Goal: Information Seeking & Learning: Learn about a topic

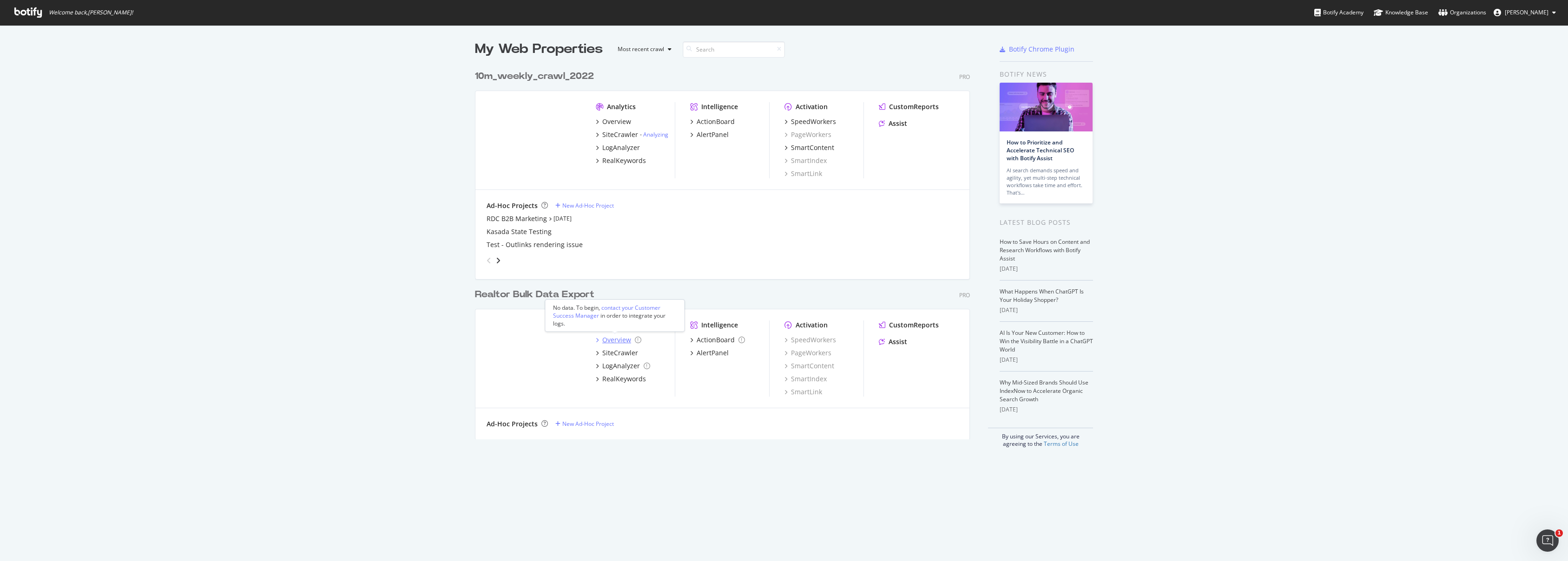
click at [618, 341] on div "Overview" at bounding box center [616, 340] width 29 height 9
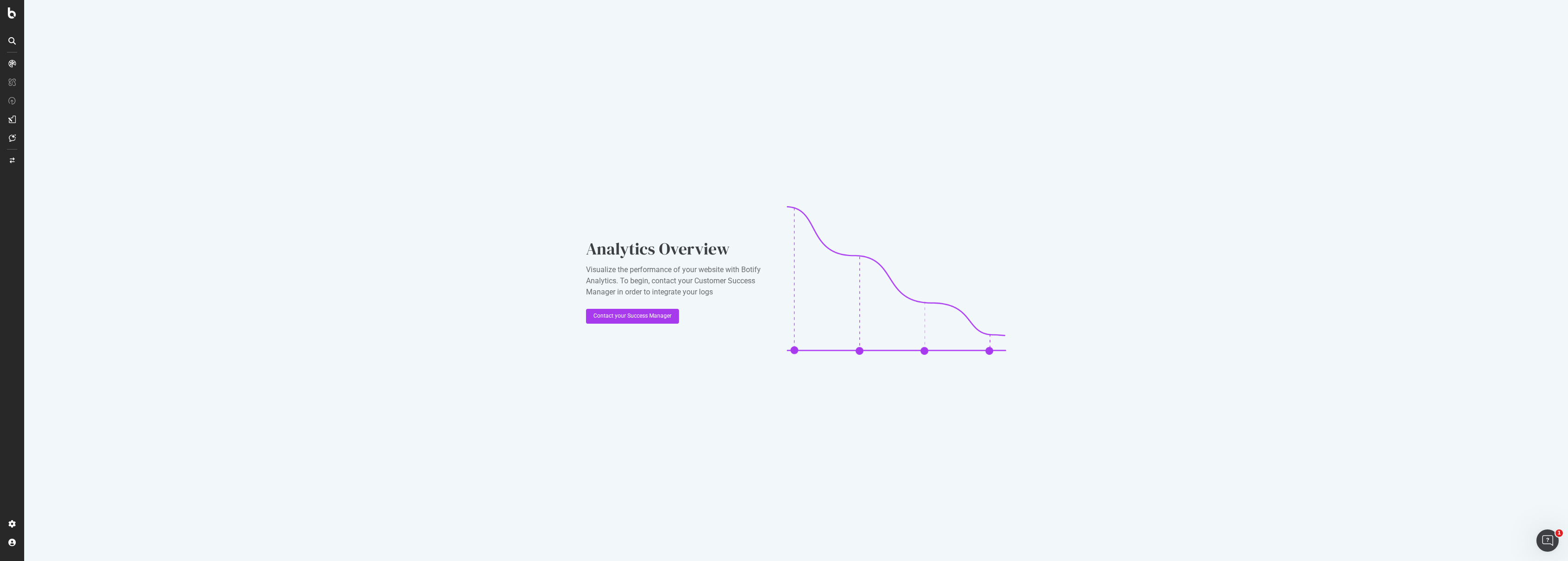
click at [13, 117] on icon at bounding box center [12, 119] width 7 height 7
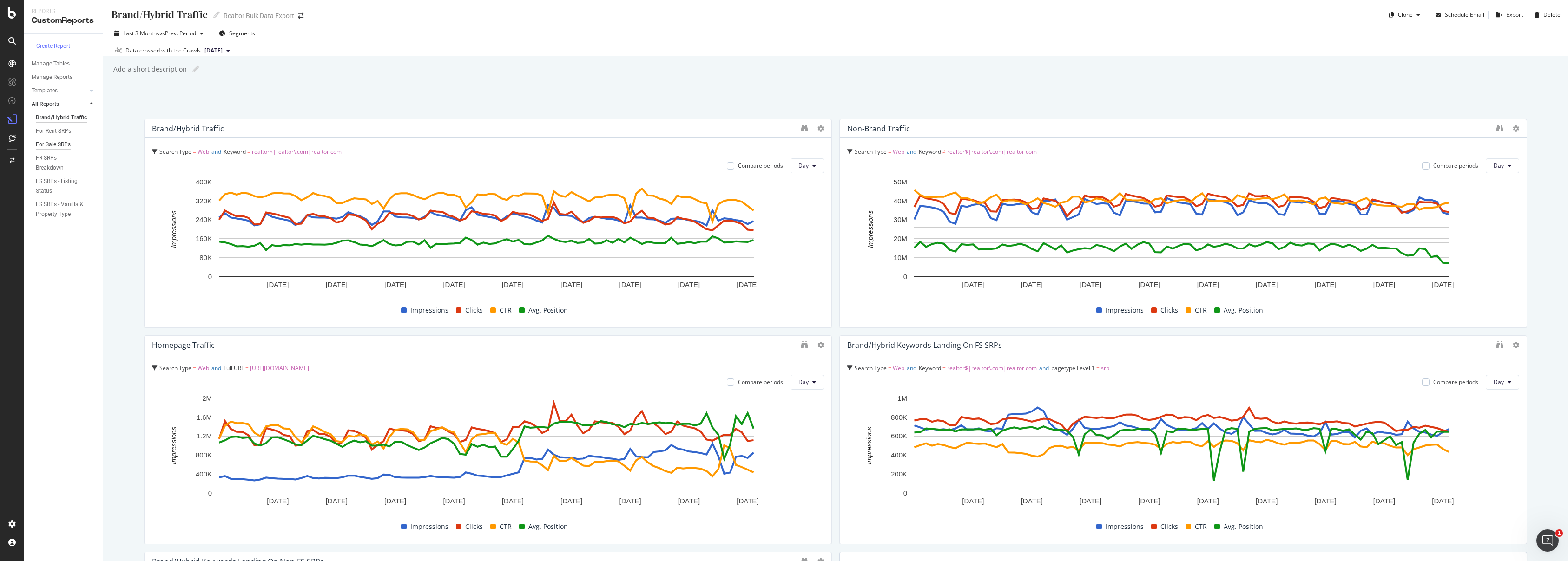
click at [55, 145] on div "For Sale SRPs" at bounding box center [53, 145] width 35 height 10
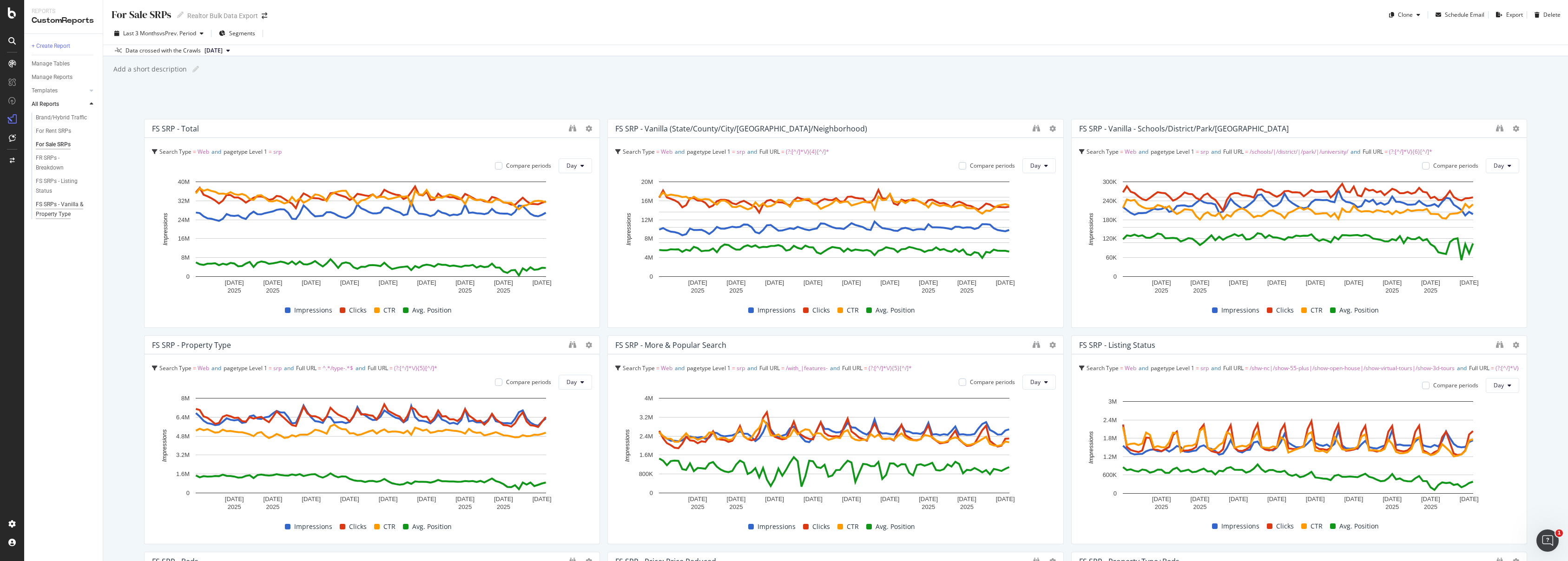
click at [57, 205] on div "FS SRPs - Vanilla & Property Type" at bounding box center [63, 209] width 54 height 19
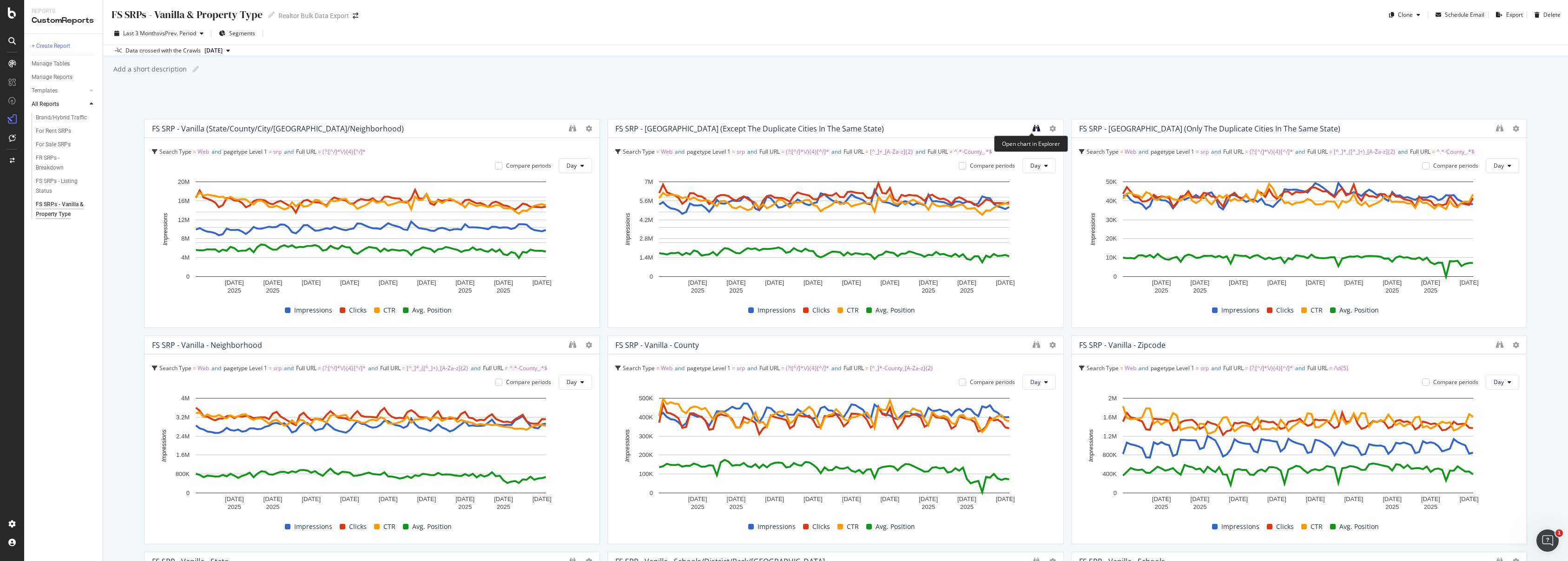
click at [1032, 131] on icon "binoculars" at bounding box center [1036, 128] width 7 height 7
click at [1496, 129] on icon "binoculars" at bounding box center [1500, 128] width 7 height 7
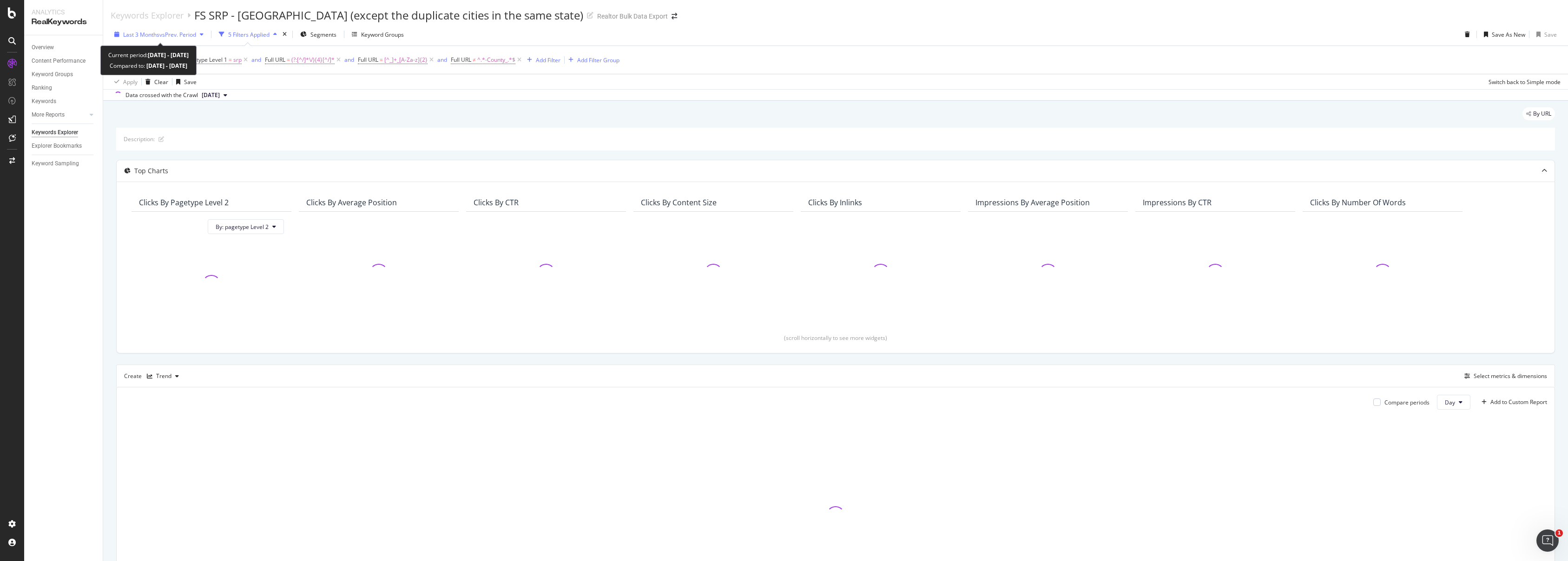
click at [196, 34] on span "vs Prev. Period" at bounding box center [178, 34] width 37 height 8
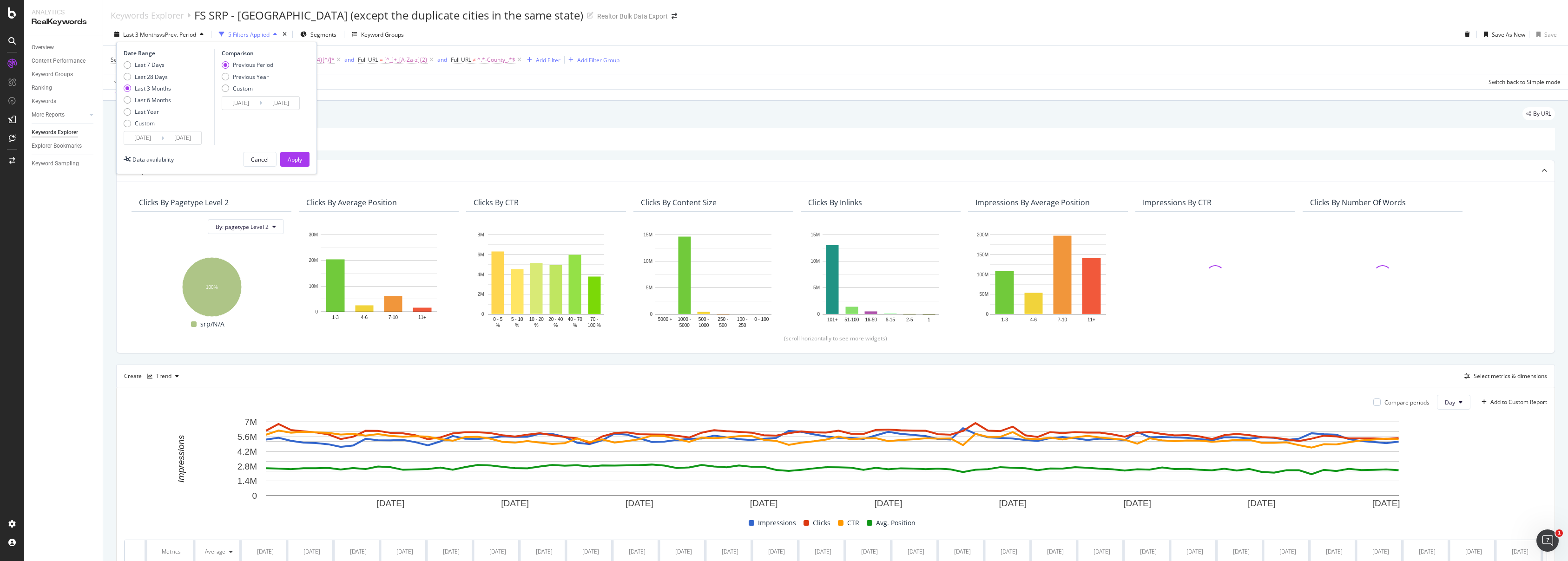
click at [153, 136] on input "2025/06/08" at bounding box center [142, 138] width 37 height 13
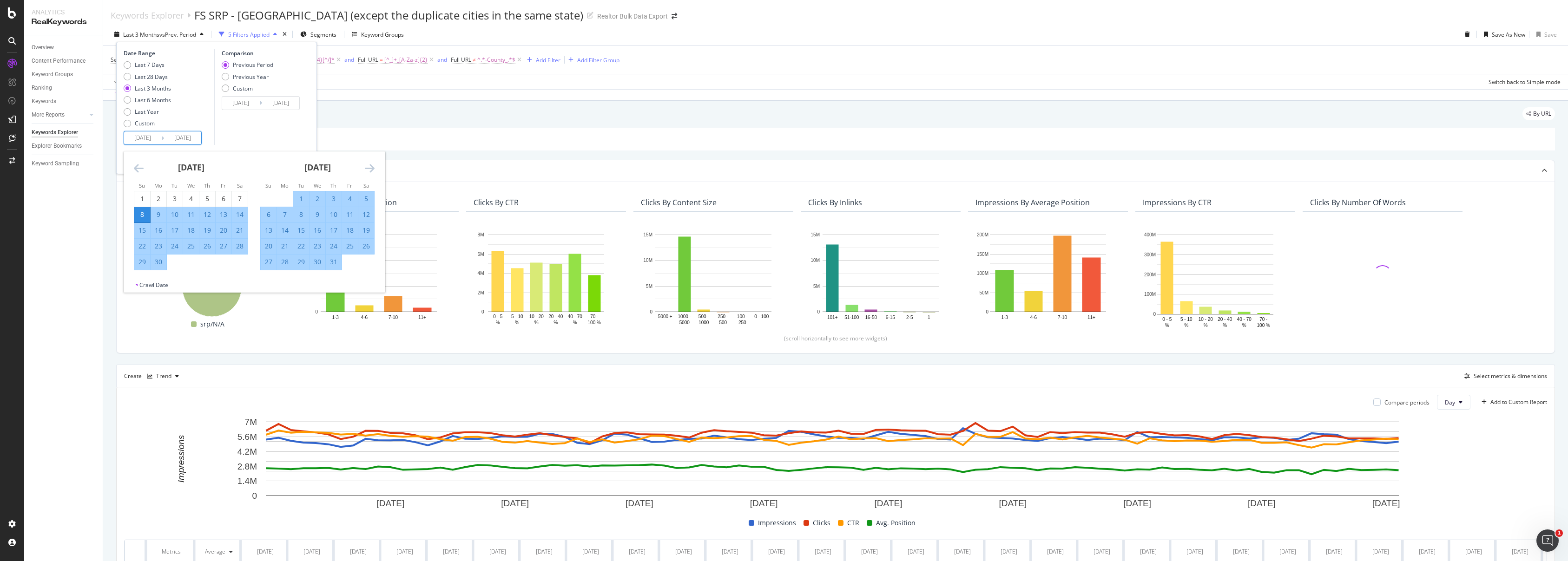
click at [139, 167] on icon "Move backward to switch to the previous month." at bounding box center [139, 168] width 10 height 11
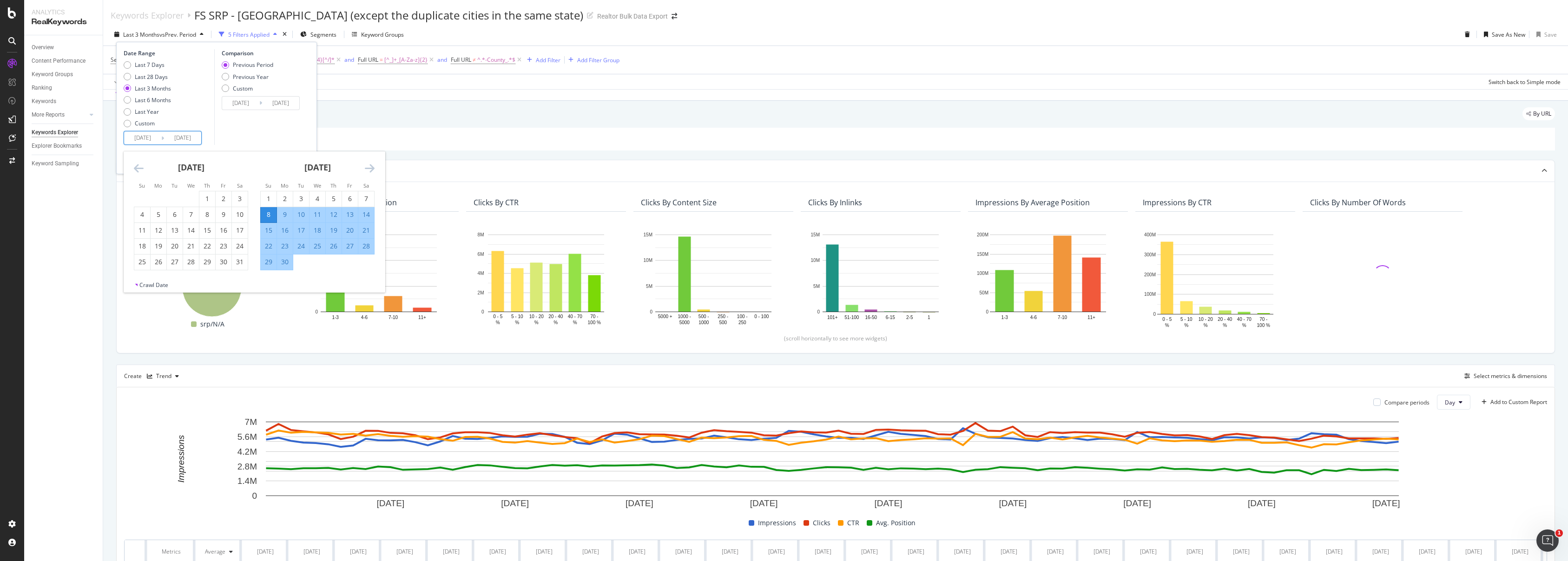
click at [139, 167] on icon "Move backward to switch to the previous month." at bounding box center [139, 168] width 10 height 11
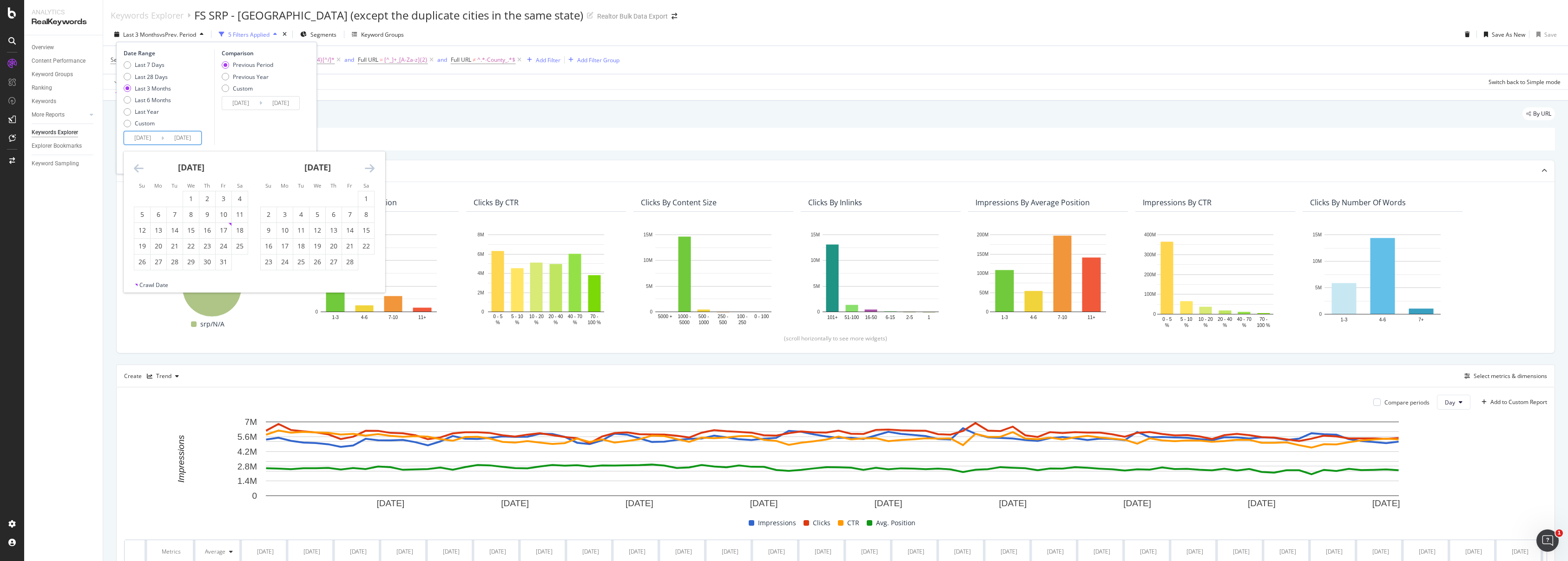
click at [139, 167] on icon "Move backward to switch to the previous month." at bounding box center [139, 168] width 10 height 11
click at [140, 168] on icon "Move backward to switch to the previous month." at bounding box center [139, 168] width 10 height 11
click at [141, 197] on div "1" at bounding box center [142, 198] width 16 height 9
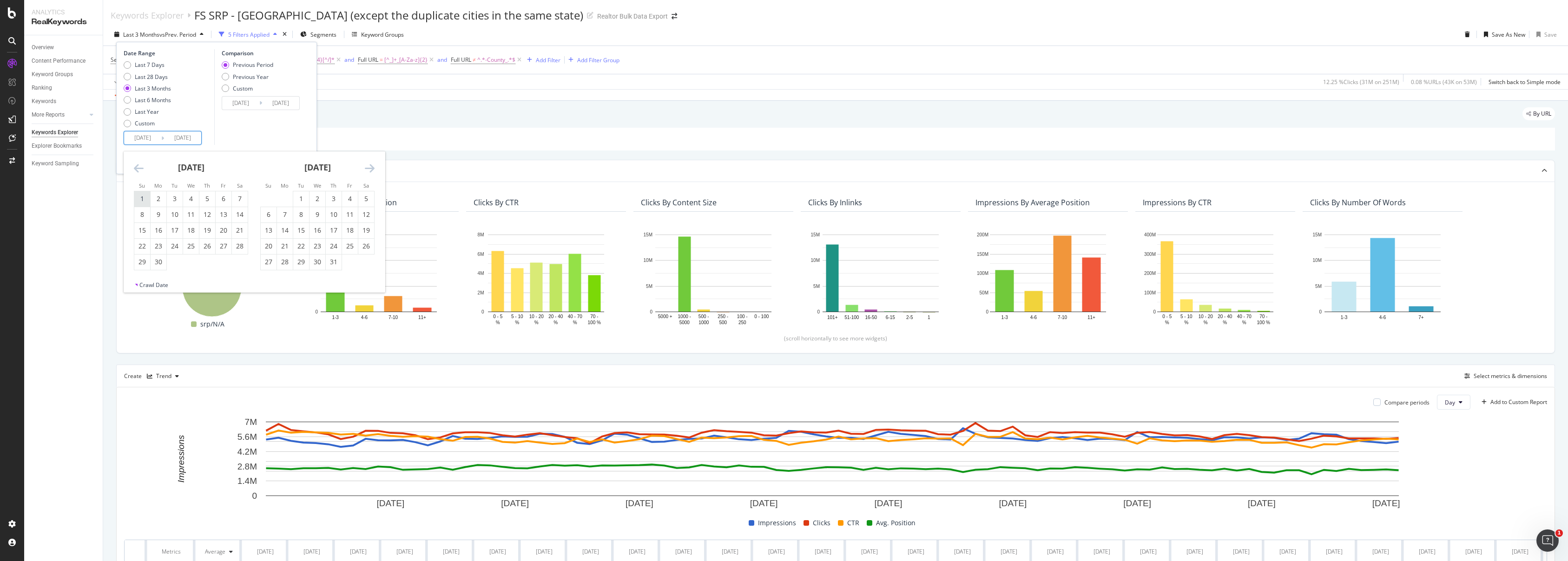
type input "2024/09/01"
type input "2023/08/26"
type input "2024/08/31"
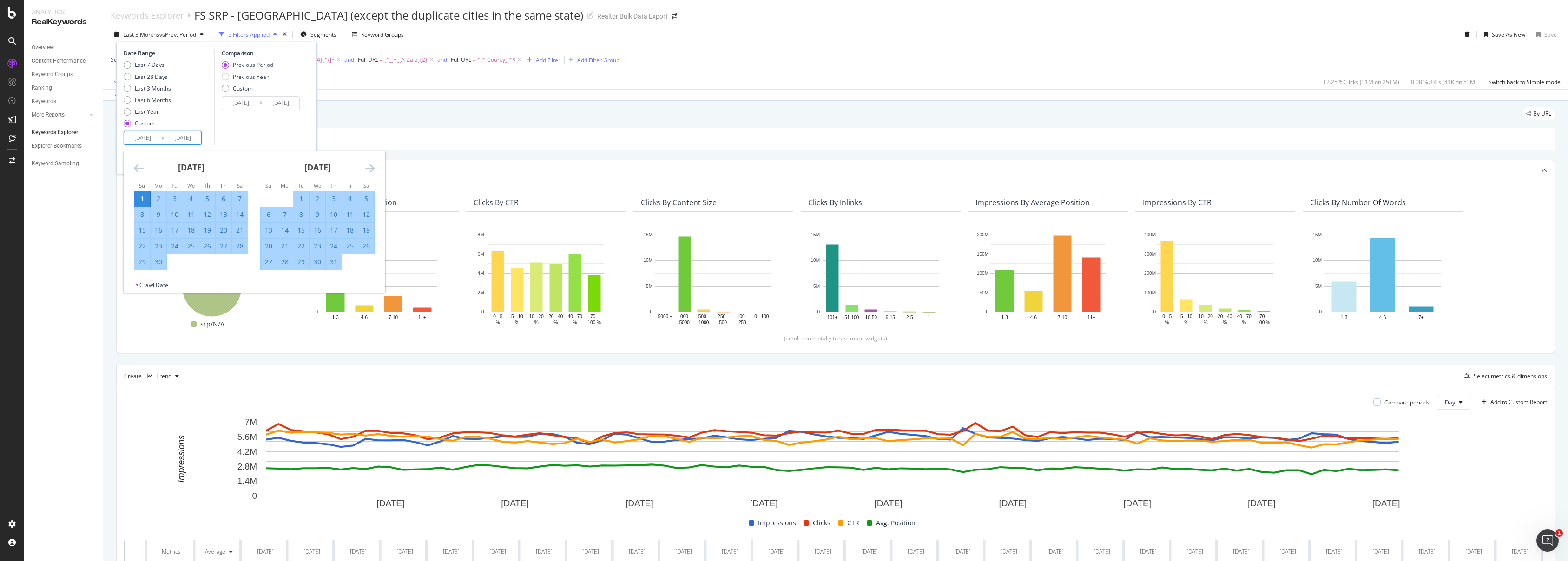
click at [195, 137] on input "2025/09/07" at bounding box center [183, 138] width 37 height 13
click at [368, 166] on icon "Move forward to switch to the next month." at bounding box center [369, 168] width 10 height 11
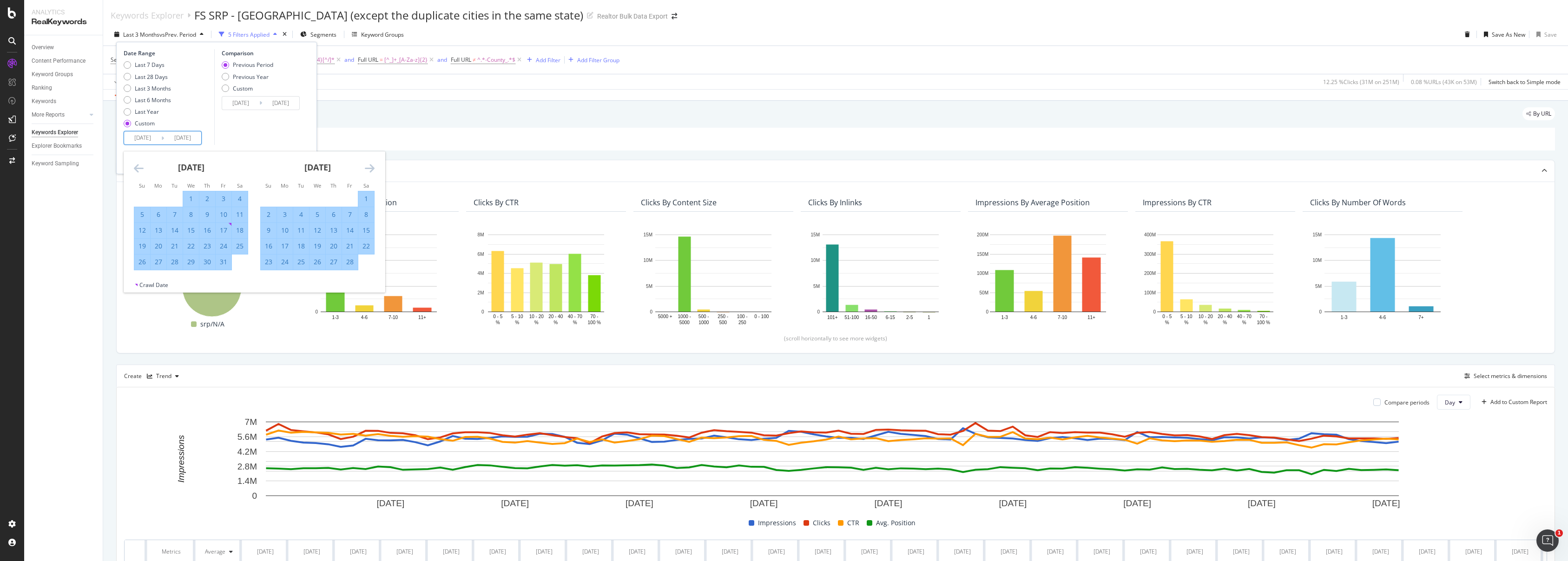
click at [368, 166] on icon "Move forward to switch to the next month." at bounding box center [369, 168] width 10 height 11
click at [152, 137] on input "2024/09/01" at bounding box center [142, 138] width 37 height 13
click at [368, 169] on icon "Move forward to switch to the next month." at bounding box center [369, 168] width 10 height 11
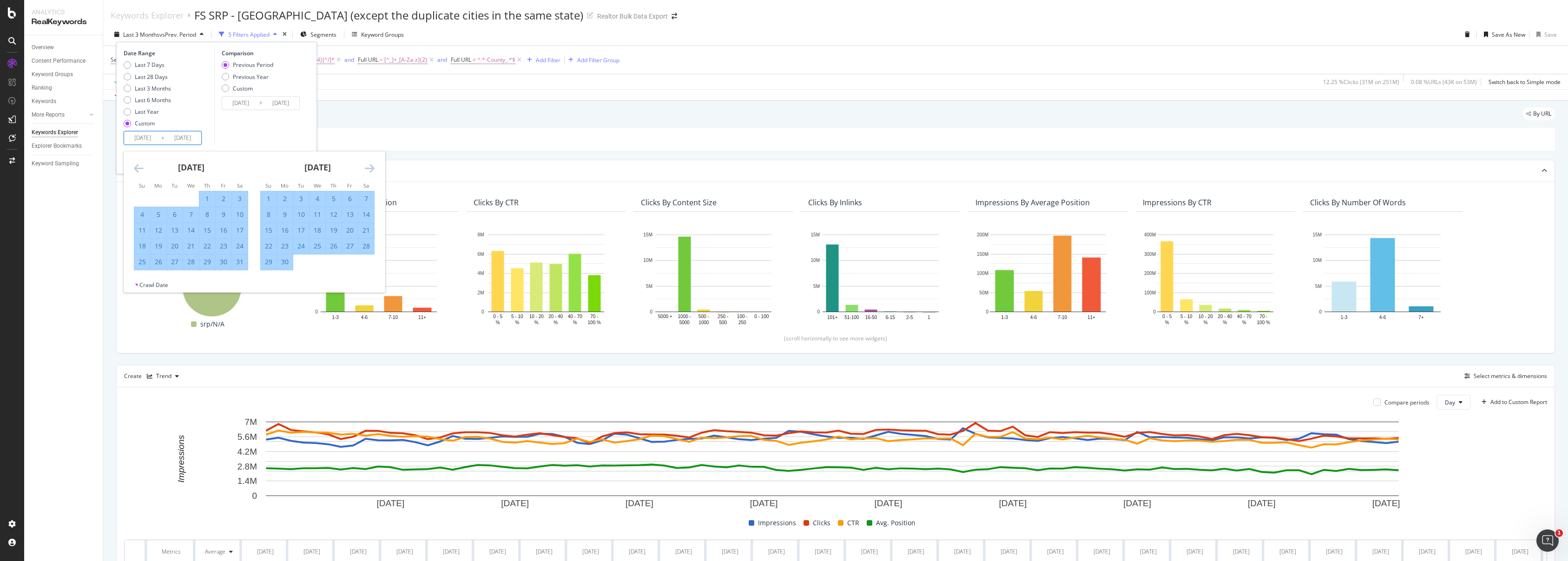
click at [368, 169] on icon "Move forward to switch to the next month." at bounding box center [369, 168] width 10 height 11
click at [369, 169] on icon "Move forward to switch to the next month." at bounding box center [369, 168] width 10 height 11
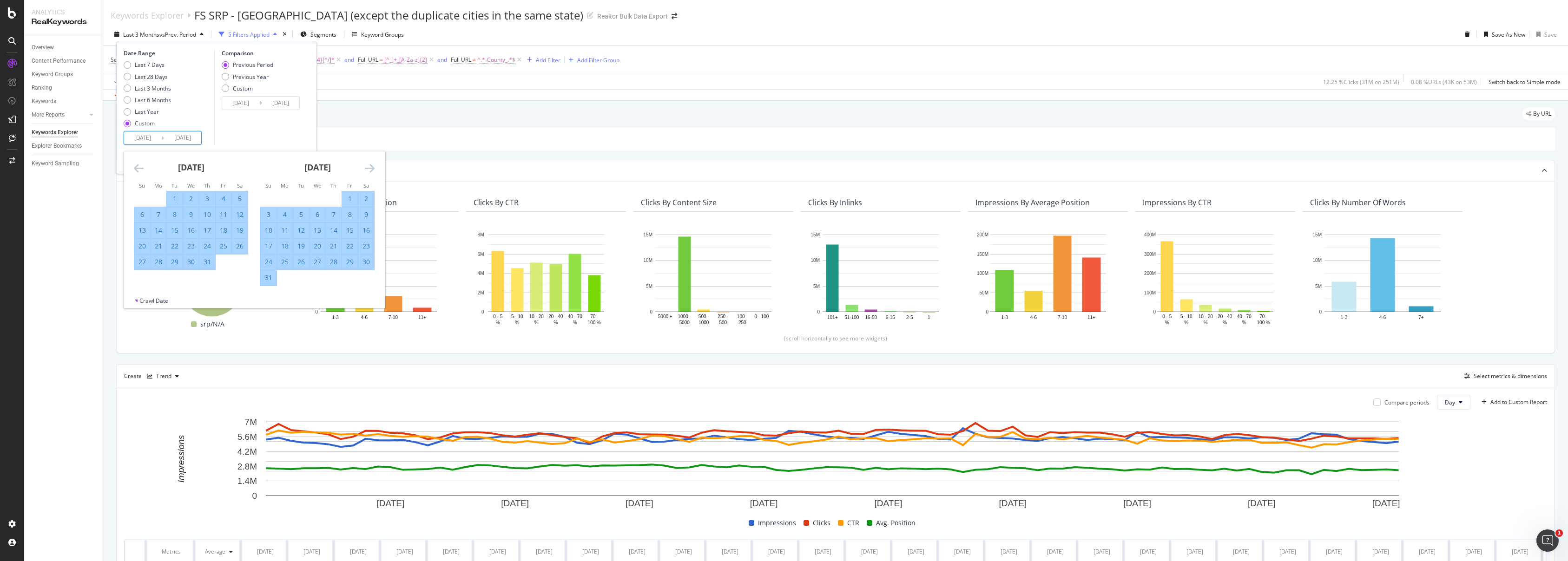
click at [269, 274] on div "31" at bounding box center [268, 277] width 16 height 9
type input "2025/08/31"
type input "2025/08/23"
type input "2025/08/30"
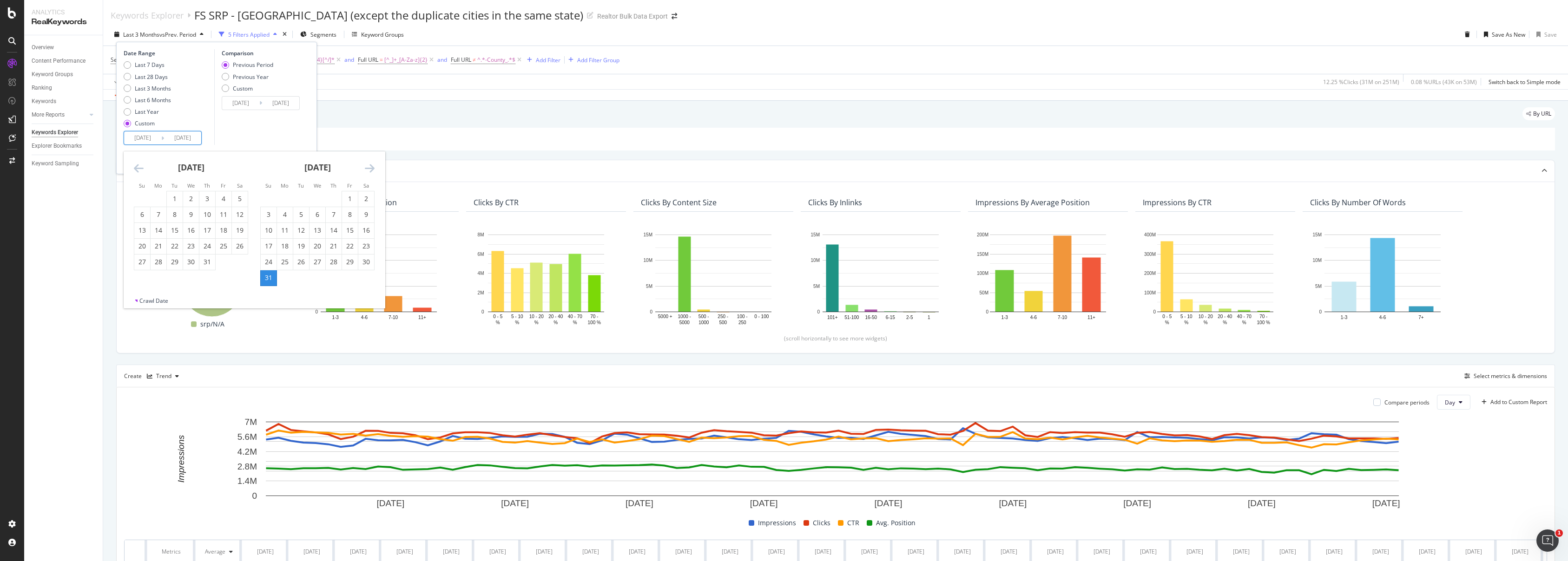
click at [144, 139] on input "2025/08/31" at bounding box center [142, 138] width 37 height 13
click at [142, 166] on icon "Move backward to switch to the previous month." at bounding box center [139, 168] width 10 height 11
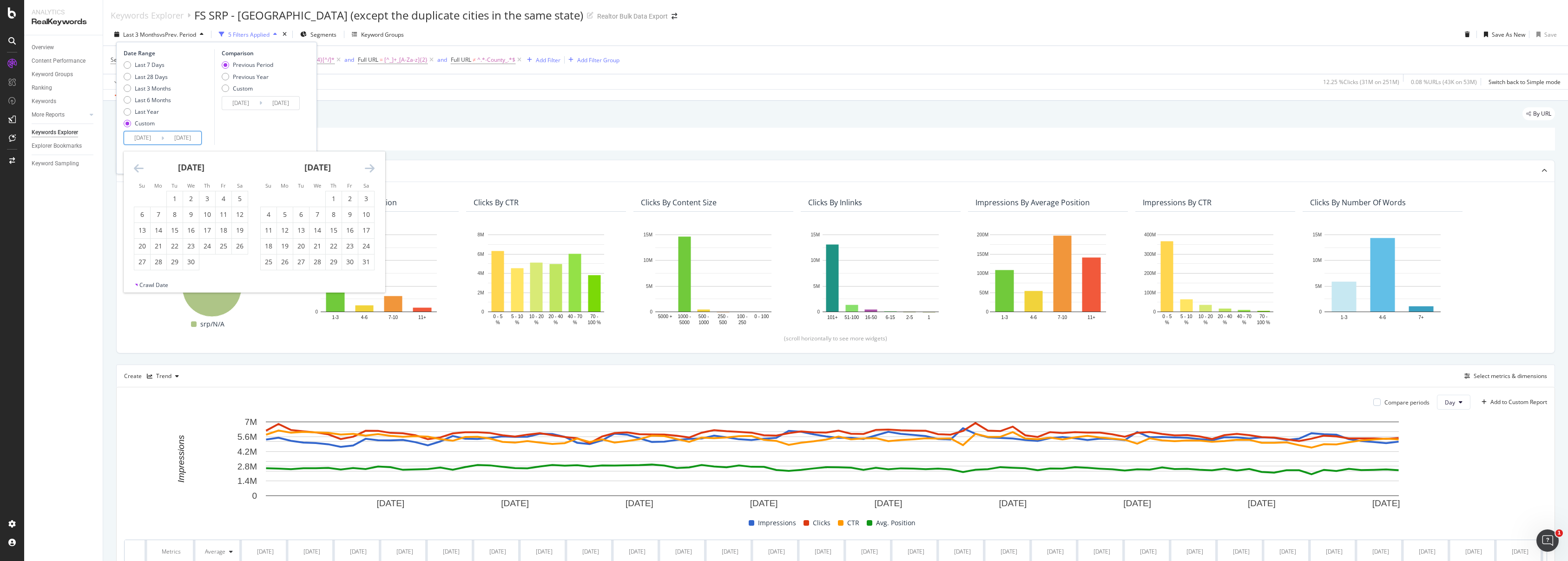
click at [142, 166] on icon "Move backward to switch to the previous month." at bounding box center [139, 168] width 10 height 11
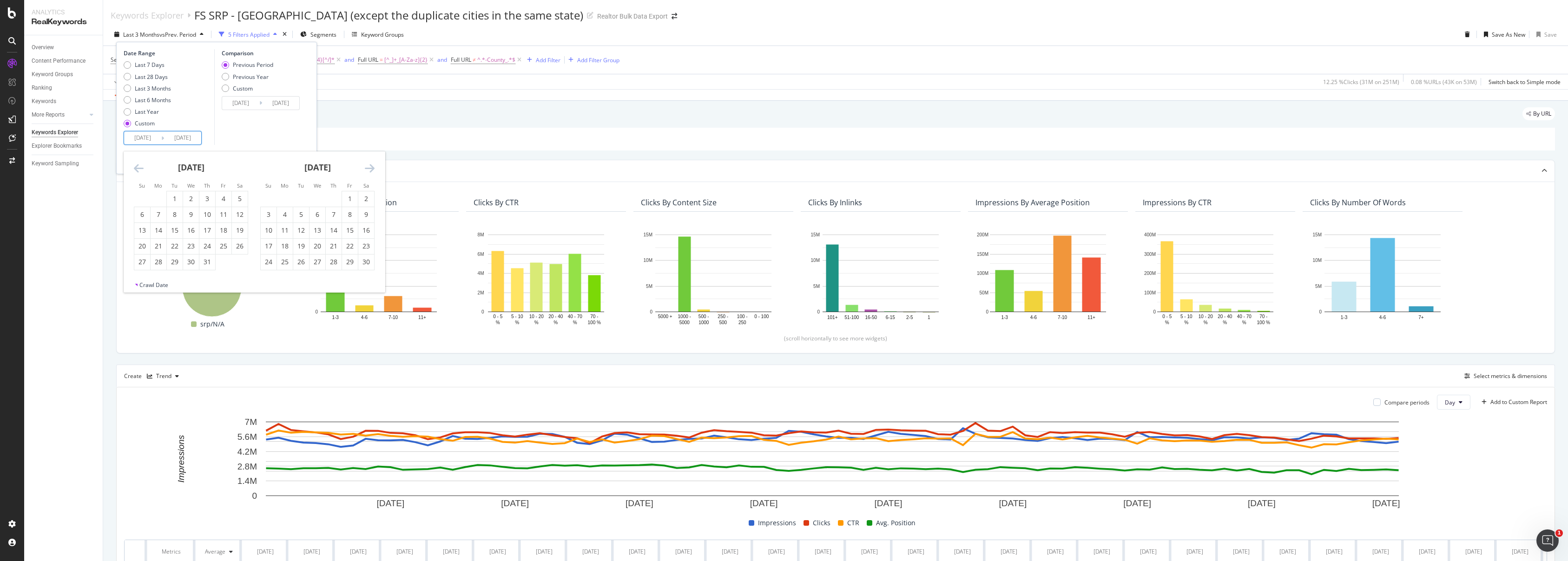
click at [142, 166] on icon "Move backward to switch to the previous month." at bounding box center [139, 168] width 10 height 11
click at [144, 201] on div "1" at bounding box center [142, 198] width 16 height 9
type input "2024/09/01"
type input "2023/08/26"
type input "2024/08/31"
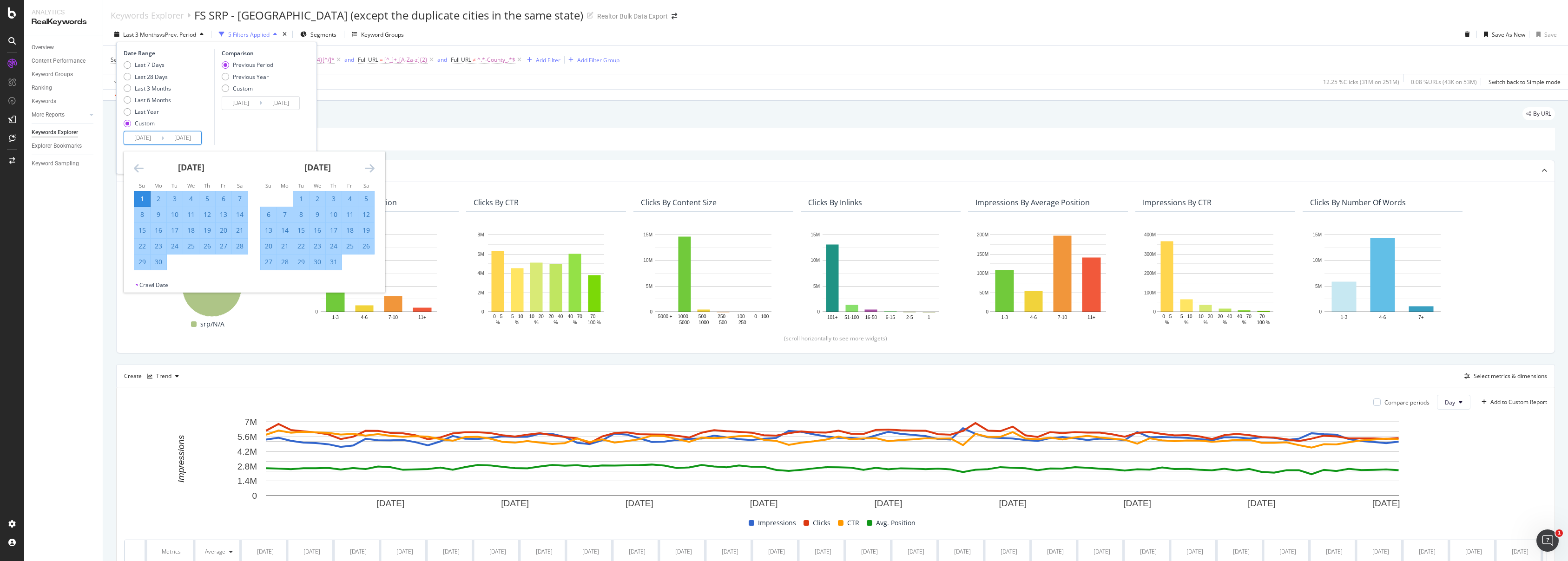
click at [367, 168] on icon "Move forward to switch to the next month." at bounding box center [369, 168] width 10 height 11
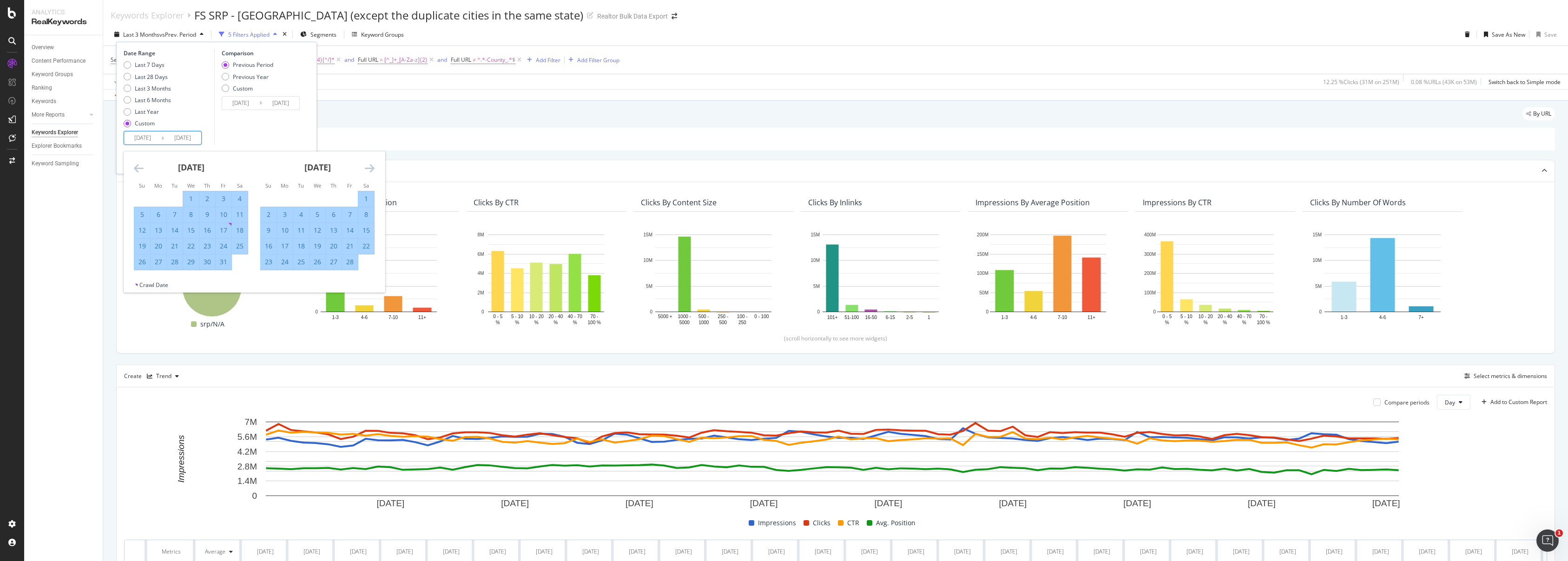
click at [367, 168] on icon "Move forward to switch to the next month." at bounding box center [369, 168] width 10 height 11
click at [366, 169] on icon "Move forward to switch to the next month." at bounding box center [369, 168] width 10 height 11
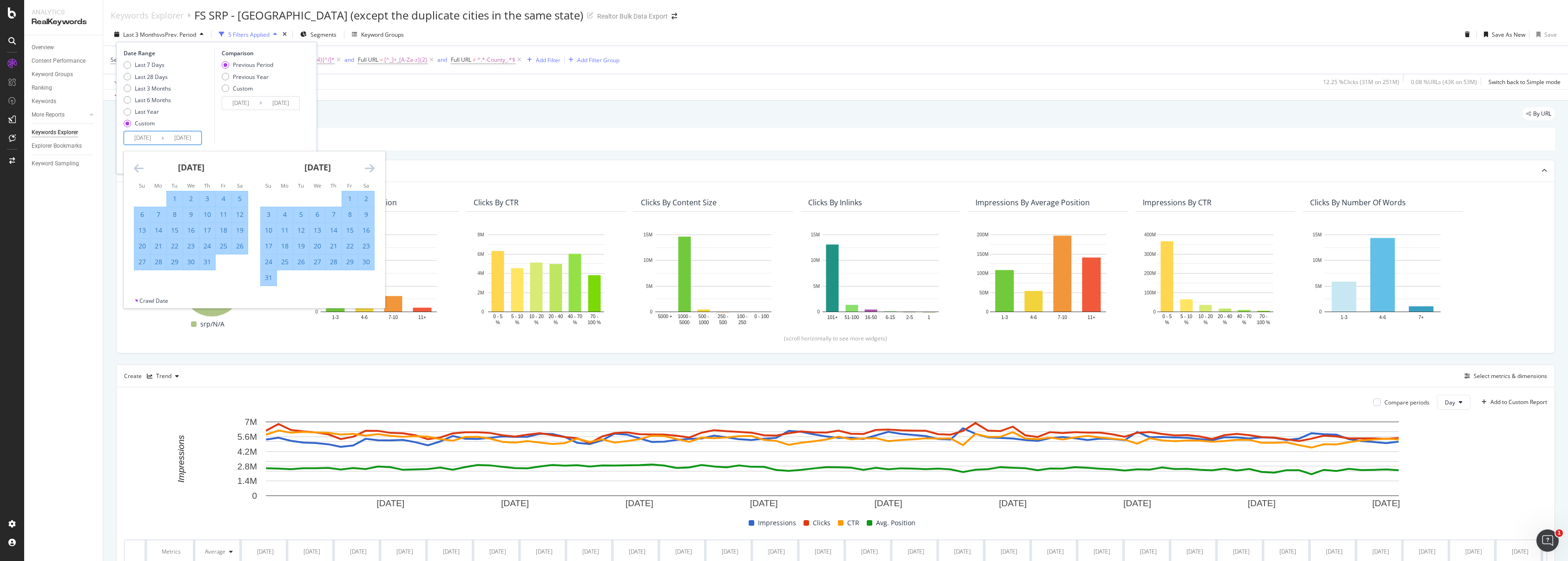
click at [269, 278] on div "31" at bounding box center [268, 277] width 16 height 9
type input "2025/08/31"
type input "2023/09/02"
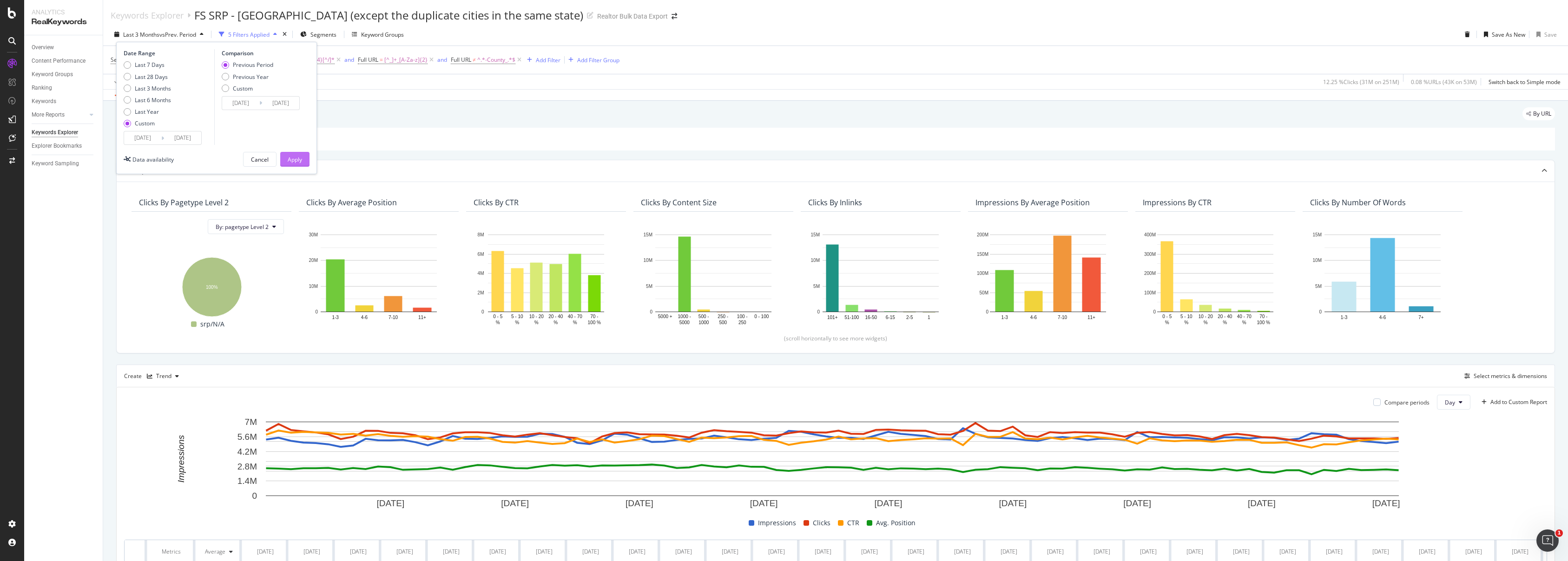
click at [294, 158] on div "Apply" at bounding box center [295, 159] width 15 height 8
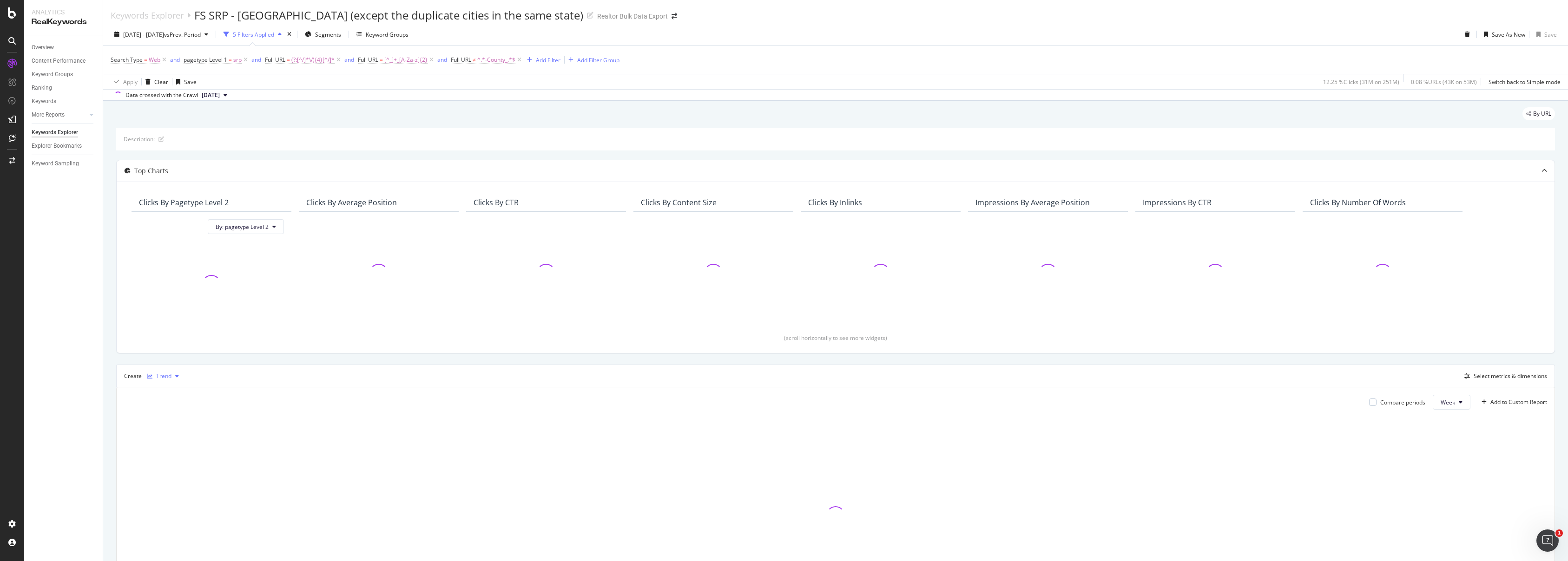
click at [172, 376] on div "button" at bounding box center [177, 376] width 11 height 5
click at [177, 389] on div "Table" at bounding box center [173, 392] width 15 height 8
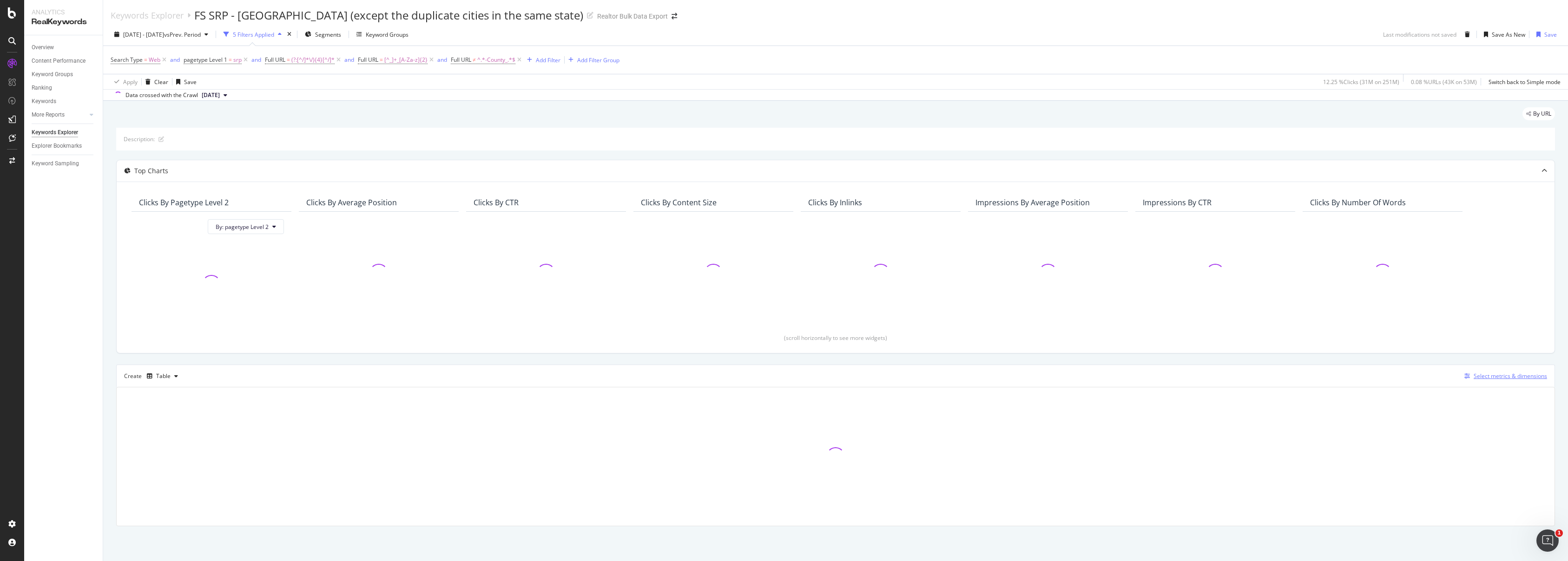
click at [1500, 378] on div "Select metrics & dimensions" at bounding box center [1510, 376] width 74 height 8
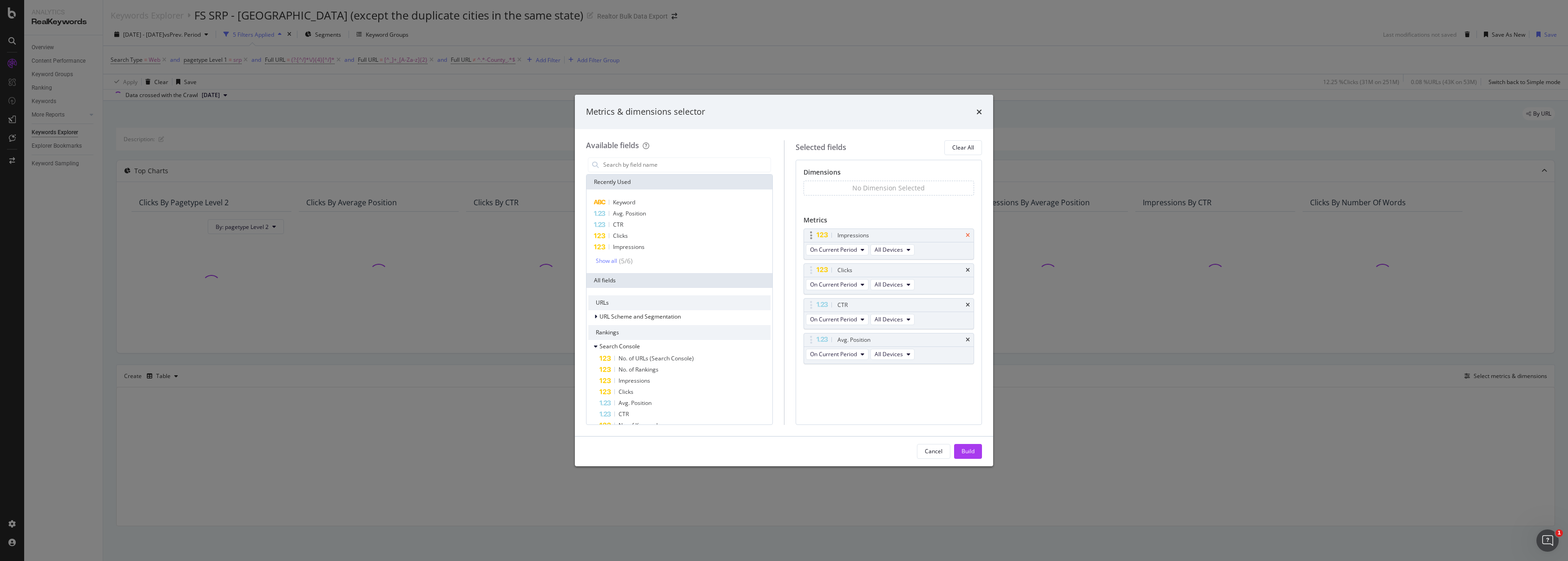
click at [968, 234] on icon "times" at bounding box center [968, 235] width 4 height 5
click at [968, 268] on icon "times" at bounding box center [968, 270] width 4 height 5
click at [970, 268] on icon "times" at bounding box center [968, 270] width 4 height 5
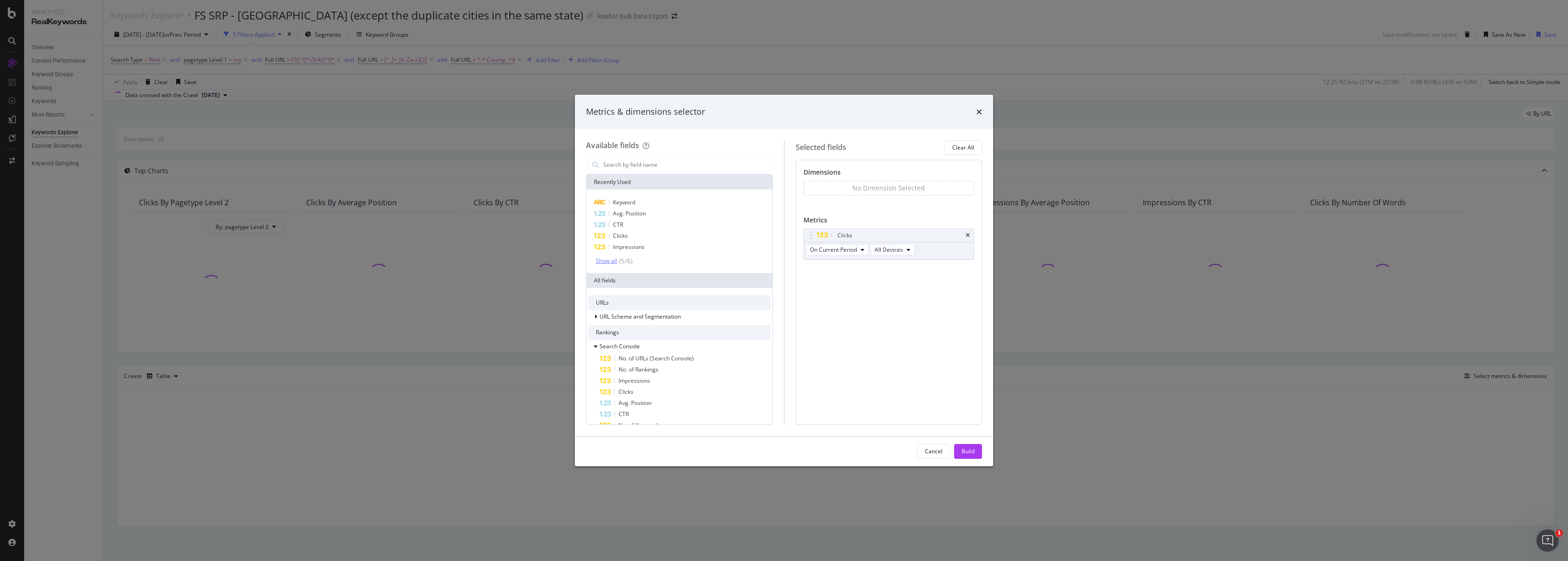
click at [614, 259] on div "Show all" at bounding box center [606, 261] width 21 height 7
click at [617, 262] on div "Full URL" at bounding box center [679, 258] width 182 height 11
click at [964, 450] on div "Build" at bounding box center [968, 451] width 13 height 8
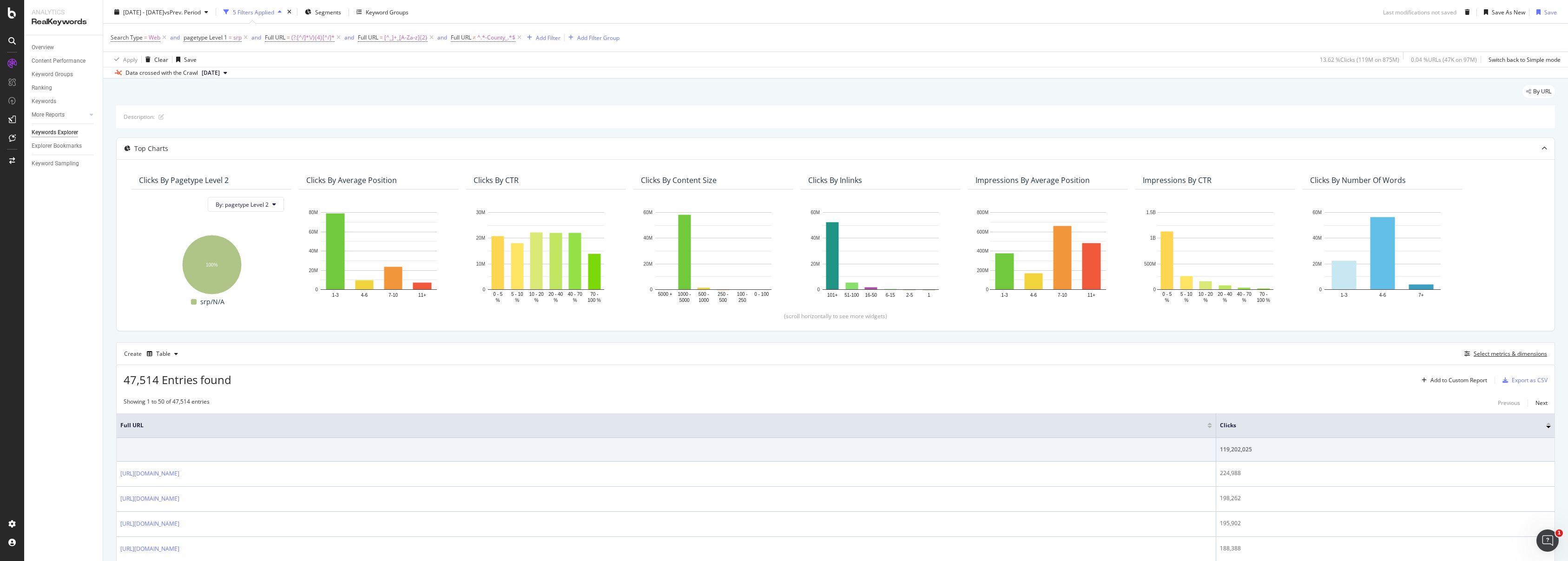
scroll to position [91, 0]
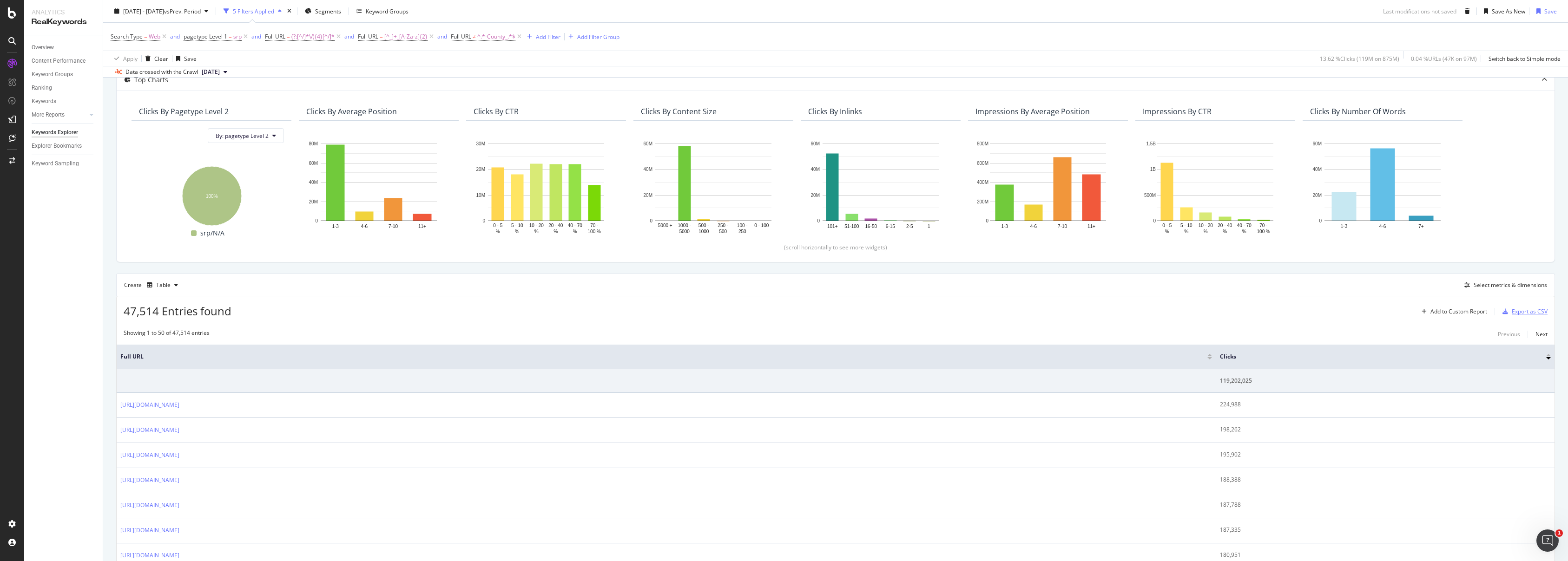
click at [1512, 313] on div "Export as CSV" at bounding box center [1530, 311] width 36 height 8
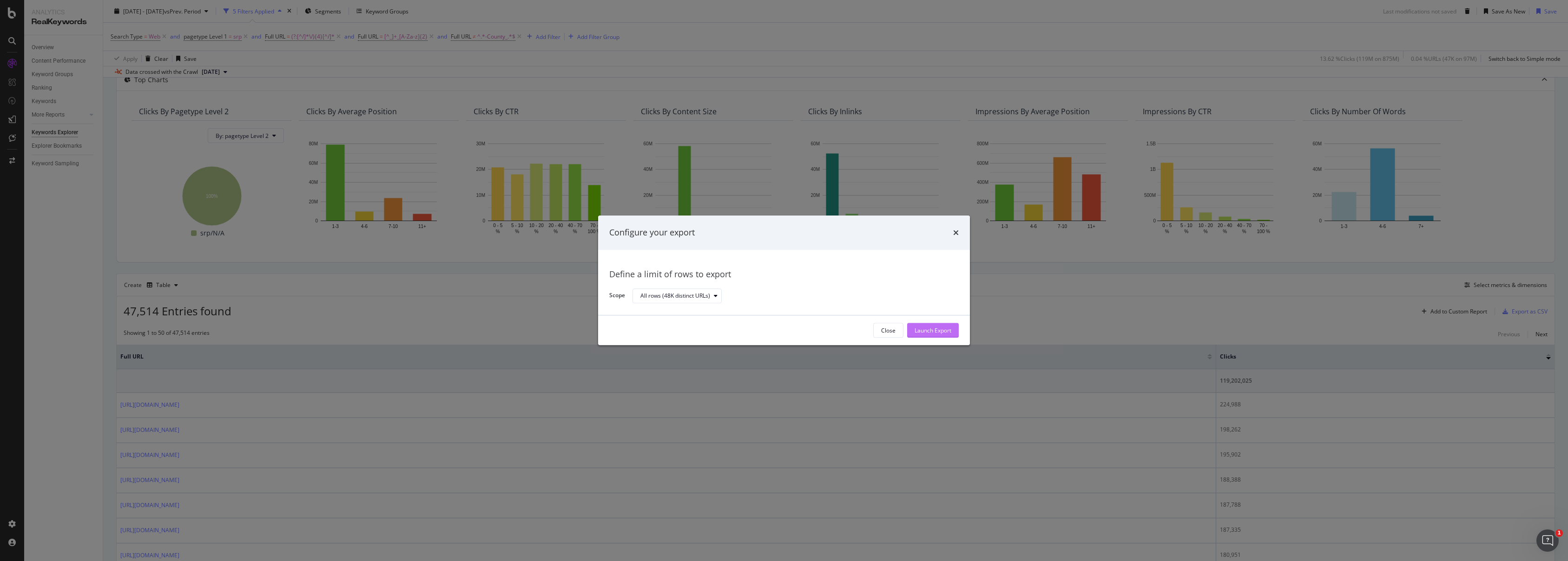
click at [936, 330] on div "Launch Export" at bounding box center [933, 330] width 37 height 8
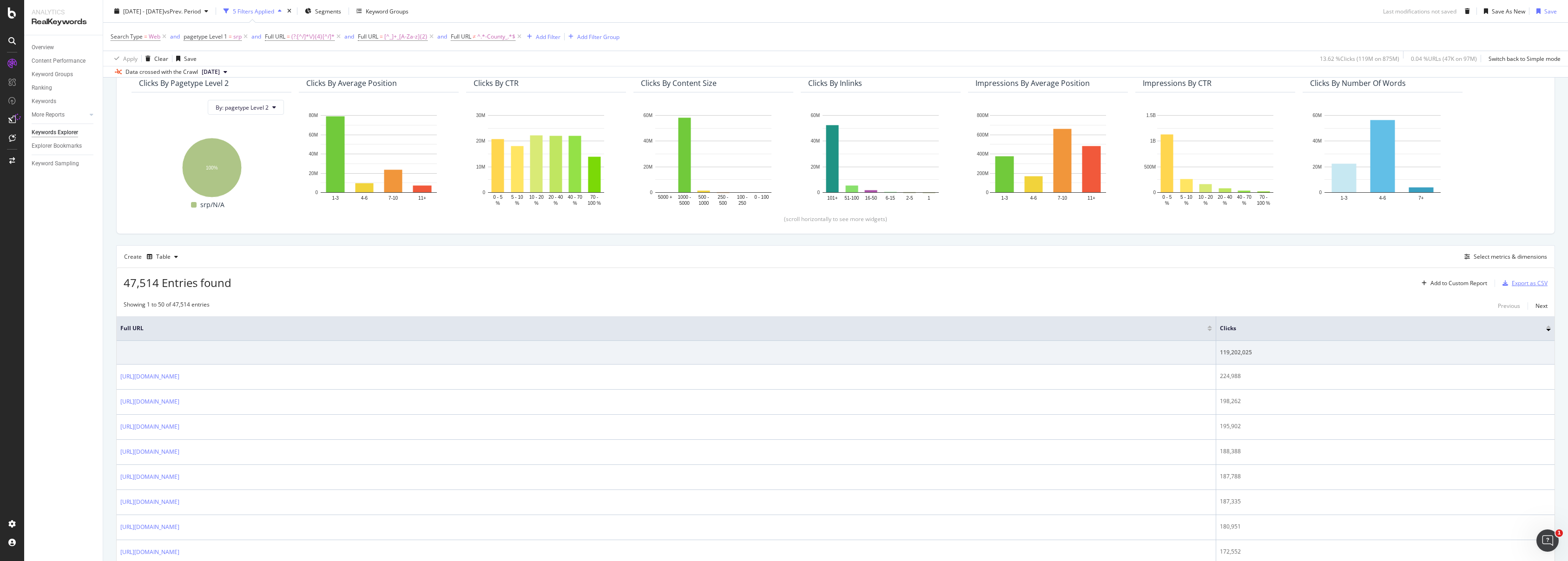
scroll to position [0, 0]
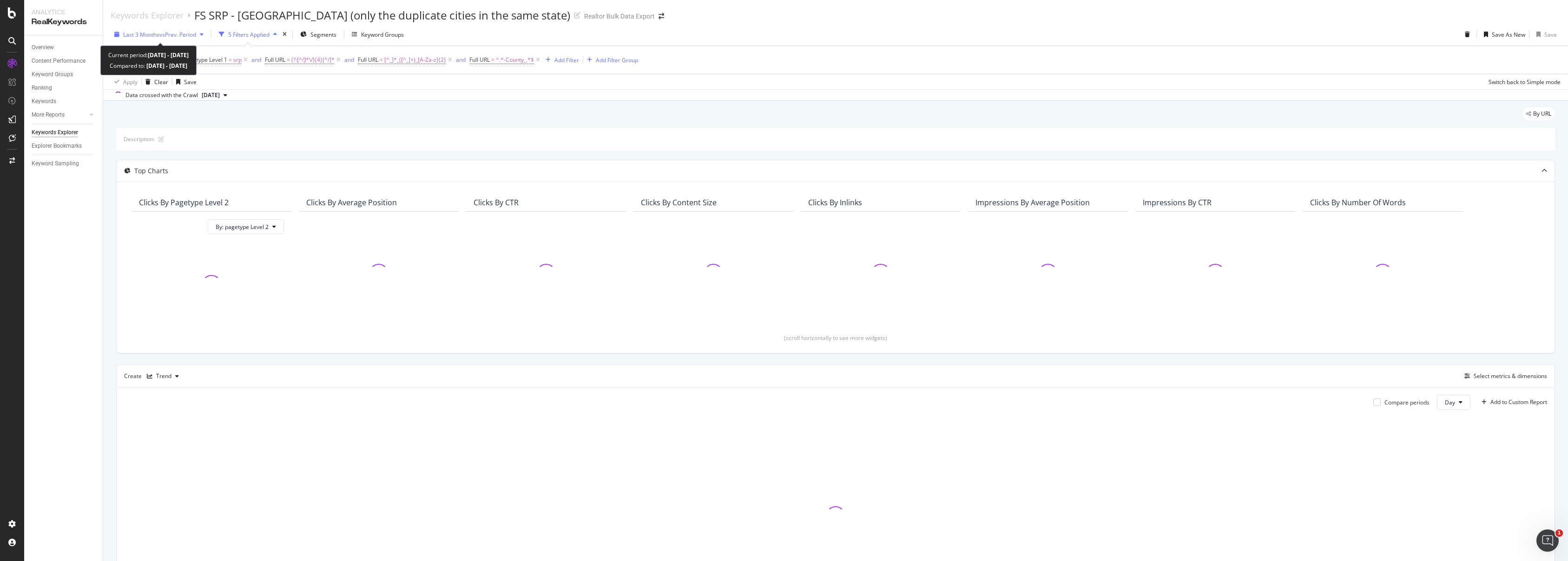
click at [164, 38] on div "Last 3 Months vs Prev. Period" at bounding box center [159, 34] width 97 height 14
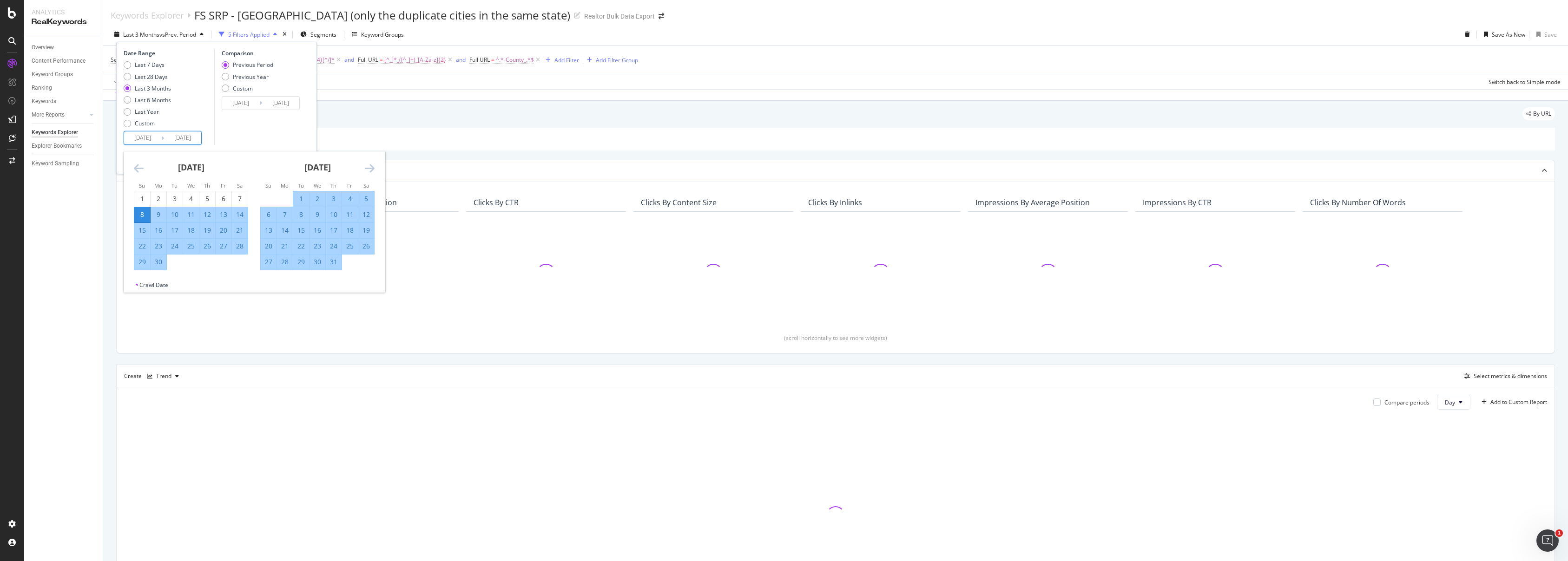
click at [129, 133] on input "2025/06/08" at bounding box center [142, 138] width 37 height 13
click at [368, 166] on icon "Move forward to switch to the next month." at bounding box center [369, 168] width 10 height 11
click at [142, 136] on input "2025/06/08" at bounding box center [142, 138] width 37 height 13
click at [142, 167] on icon "Move backward to switch to the previous month." at bounding box center [139, 168] width 10 height 11
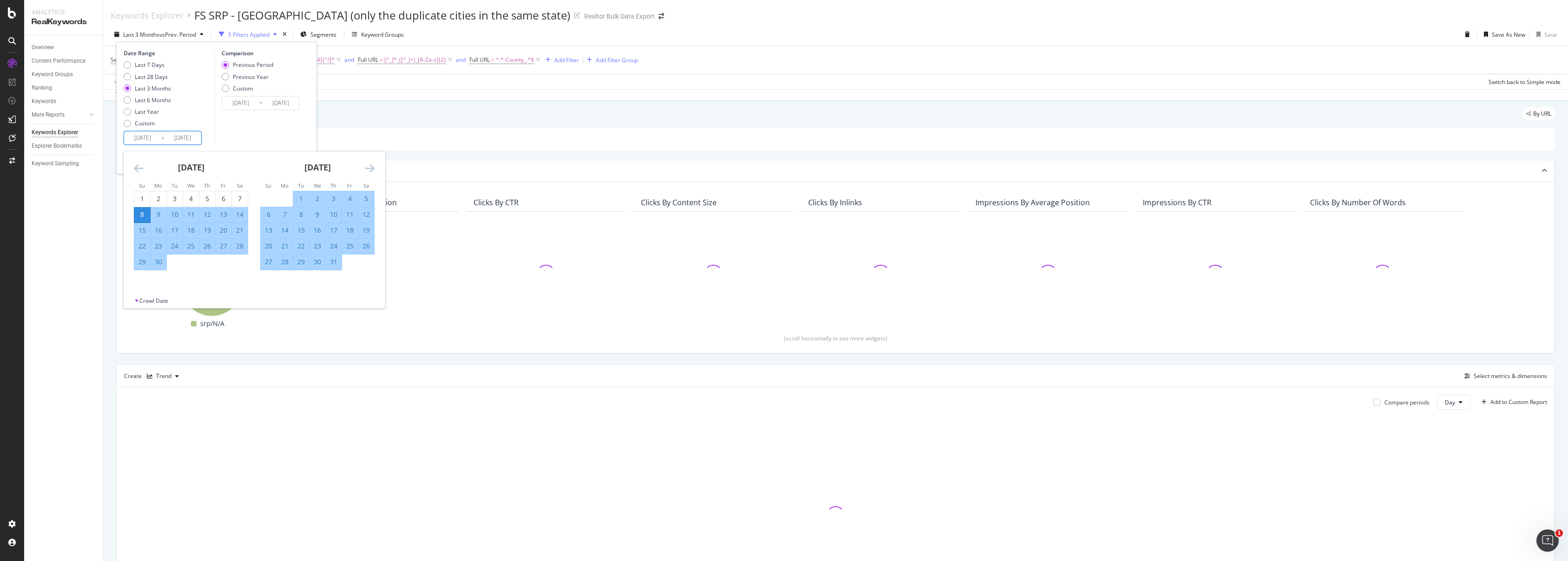
click at [142, 167] on icon "Move backward to switch to the previous month." at bounding box center [139, 168] width 10 height 11
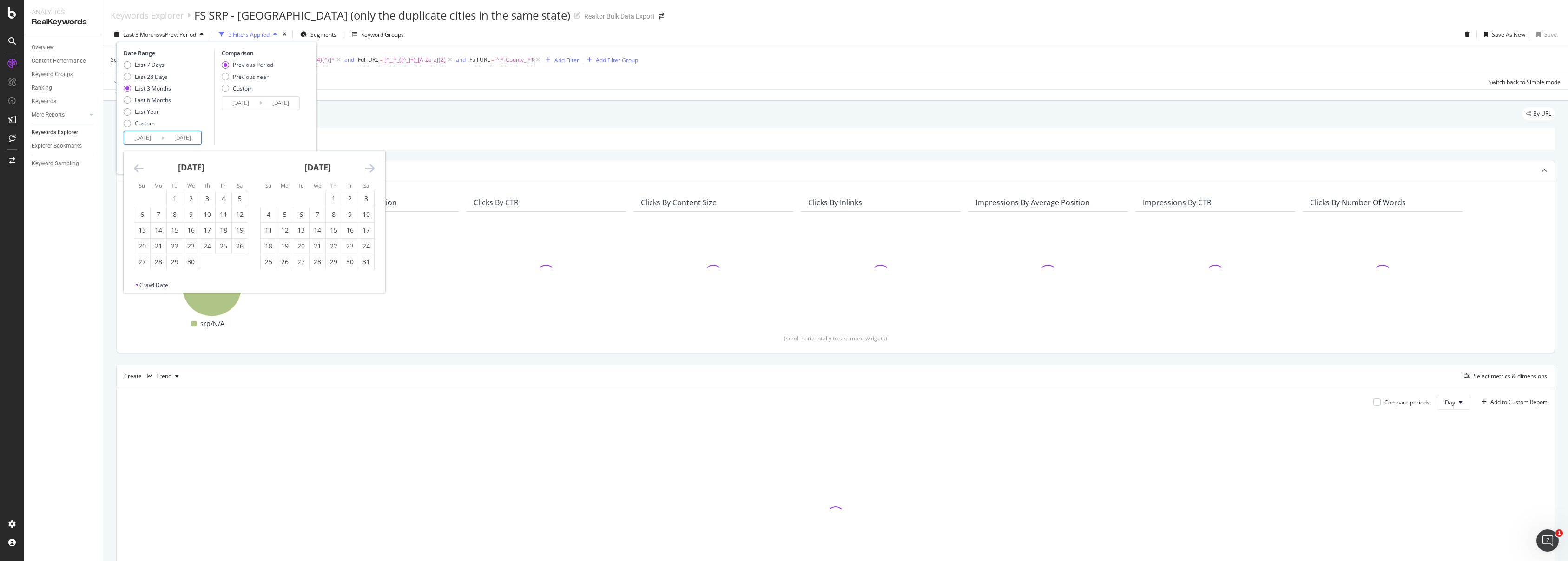
click at [142, 167] on icon "Move backward to switch to the previous month." at bounding box center [139, 168] width 10 height 11
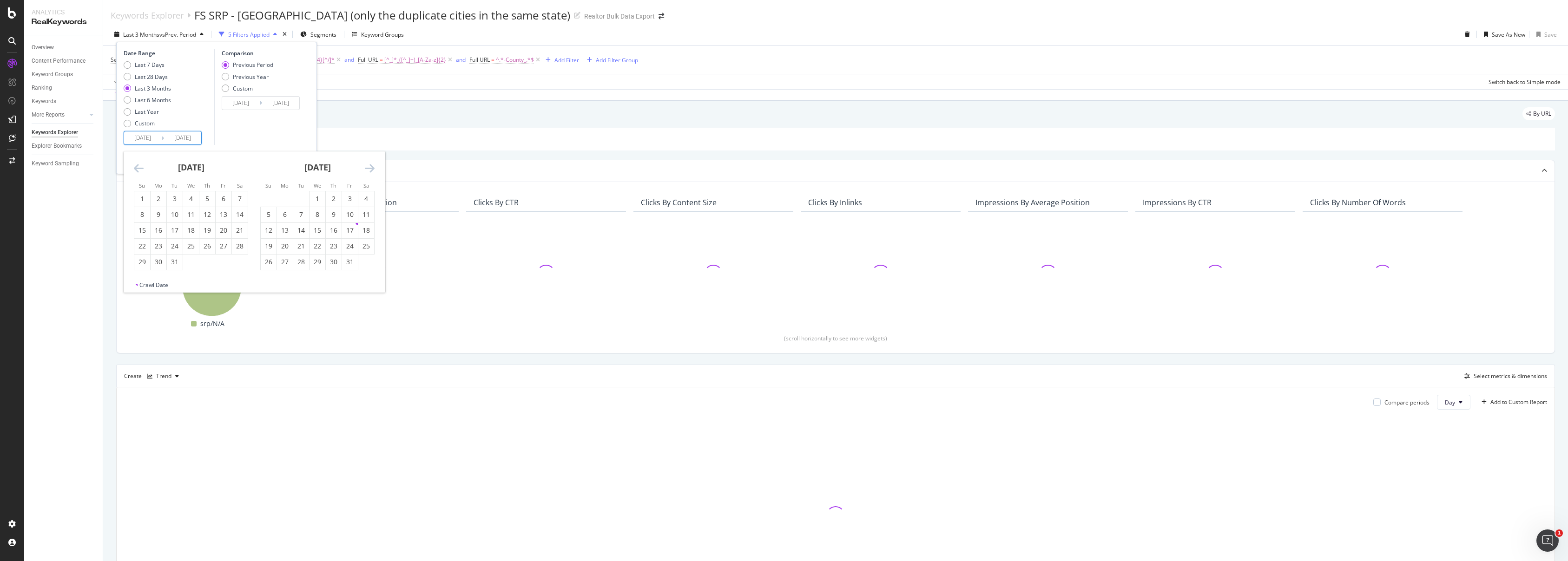
click at [142, 167] on icon "Move backward to switch to the previous month." at bounding box center [139, 168] width 10 height 11
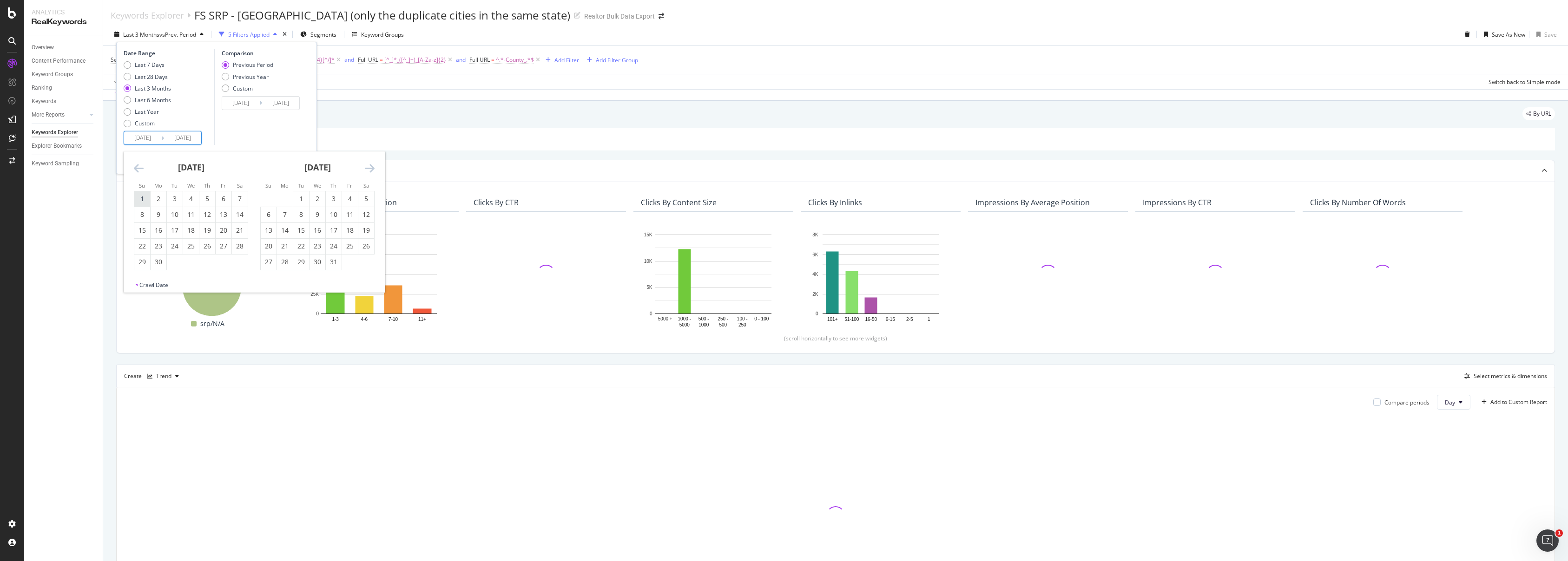
click at [145, 193] on div "1" at bounding box center [142, 199] width 16 height 15
type input "2024/09/01"
type input "2023/08/26"
type input "2024/08/31"
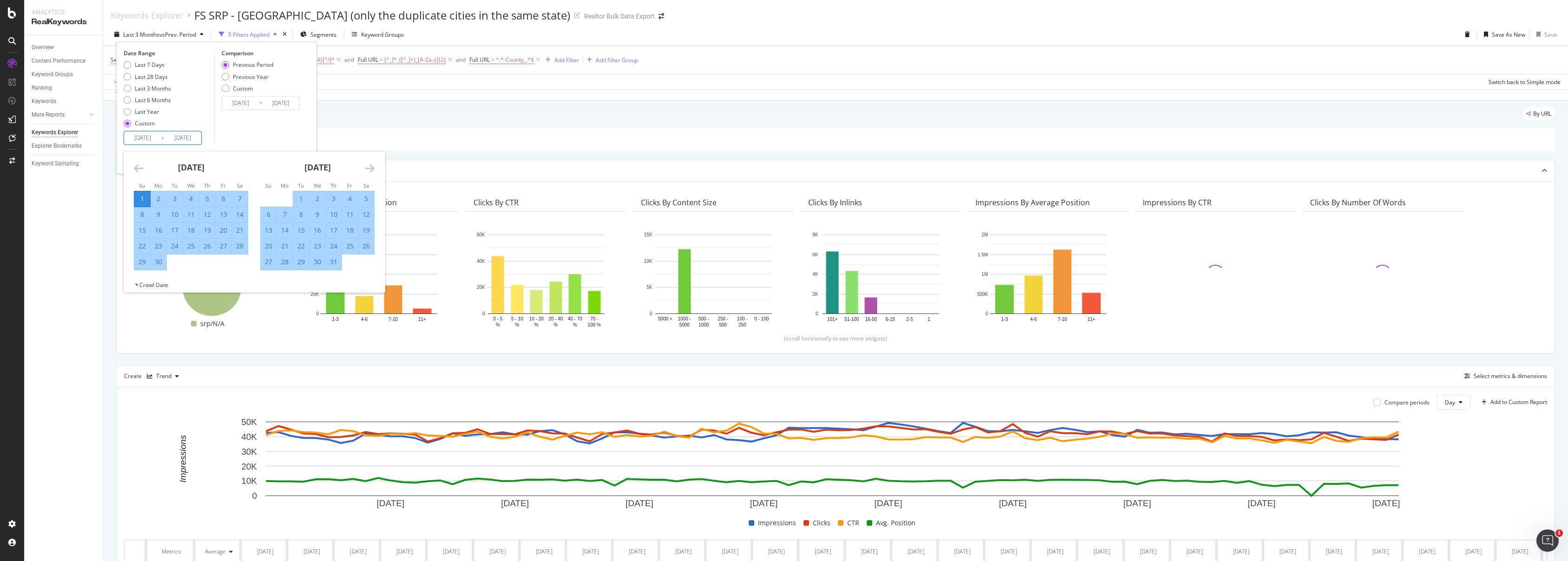
click at [368, 168] on icon "Move forward to switch to the next month." at bounding box center [369, 168] width 10 height 11
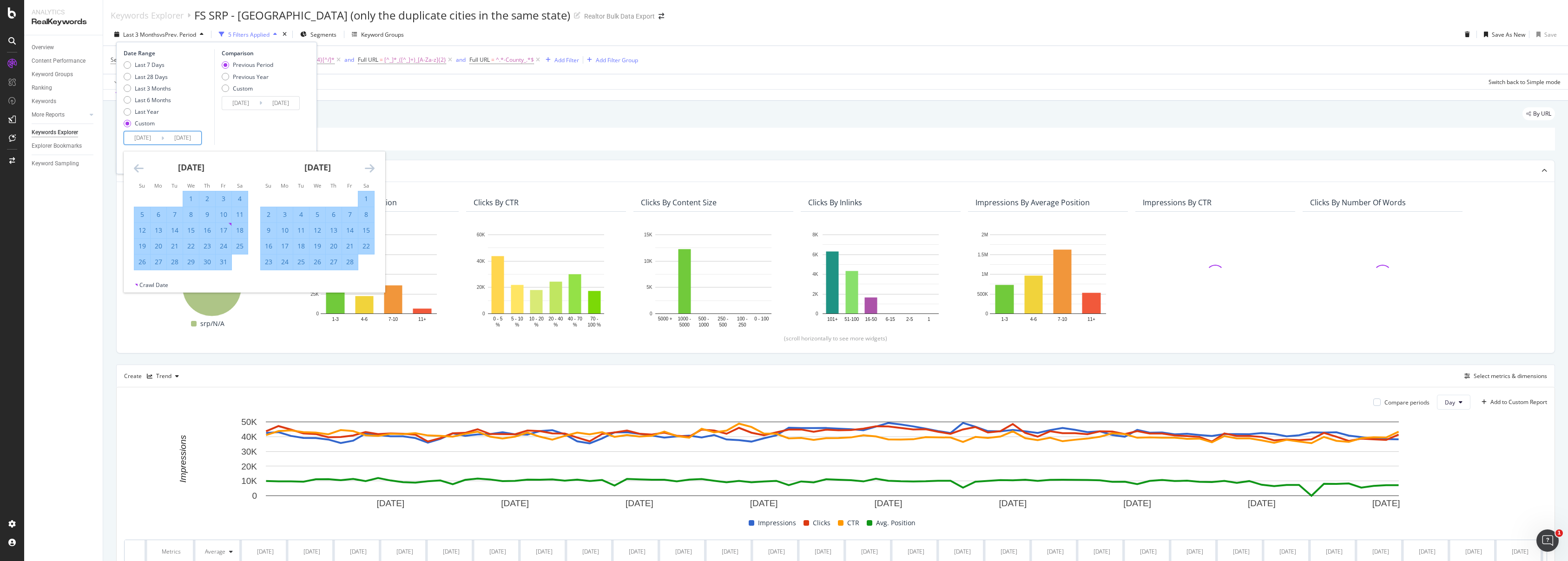
click at [368, 168] on icon "Move forward to switch to the next month." at bounding box center [369, 168] width 10 height 11
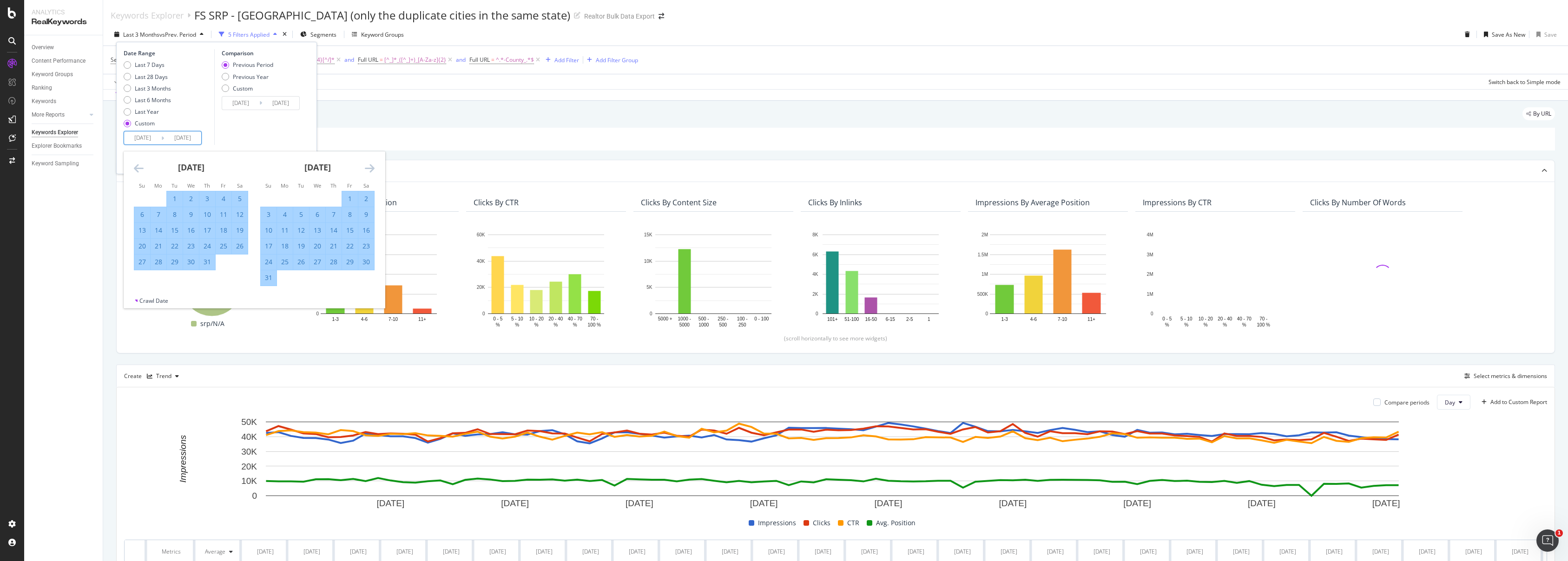
click at [271, 278] on div "31" at bounding box center [268, 277] width 16 height 9
type input "2025/08/31"
type input "2023/09/02"
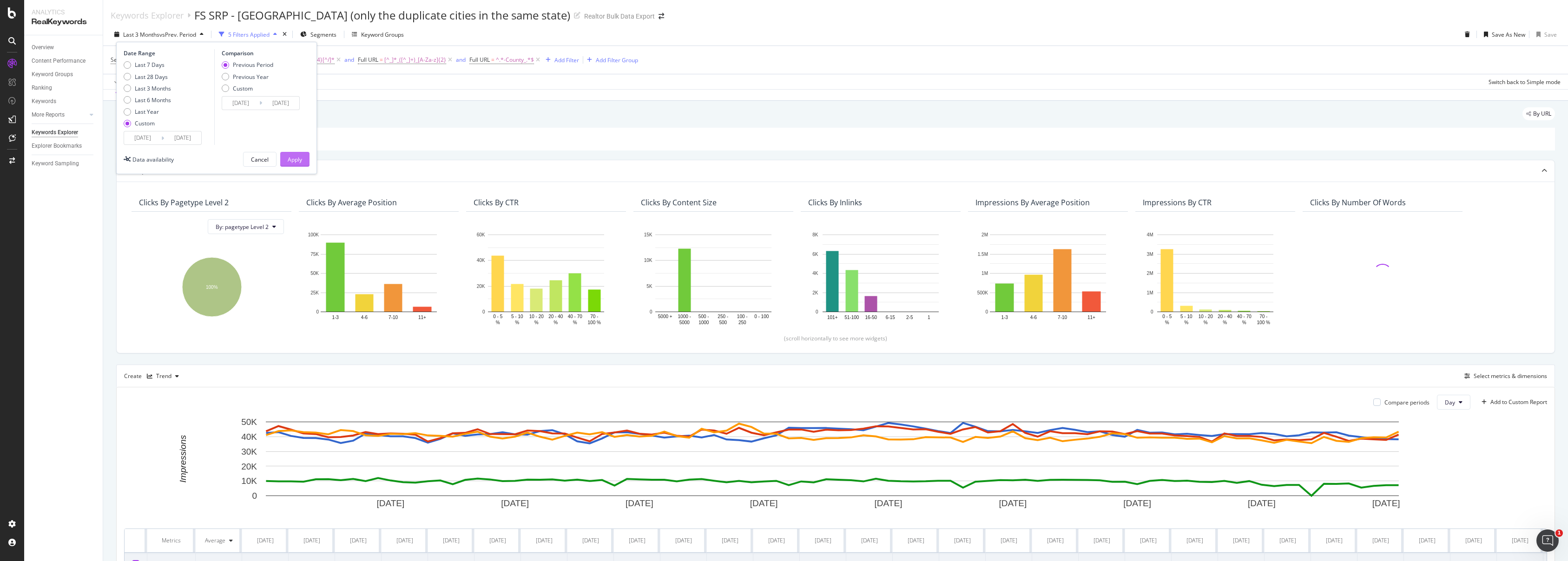
click at [291, 163] on div "Apply" at bounding box center [295, 159] width 15 height 8
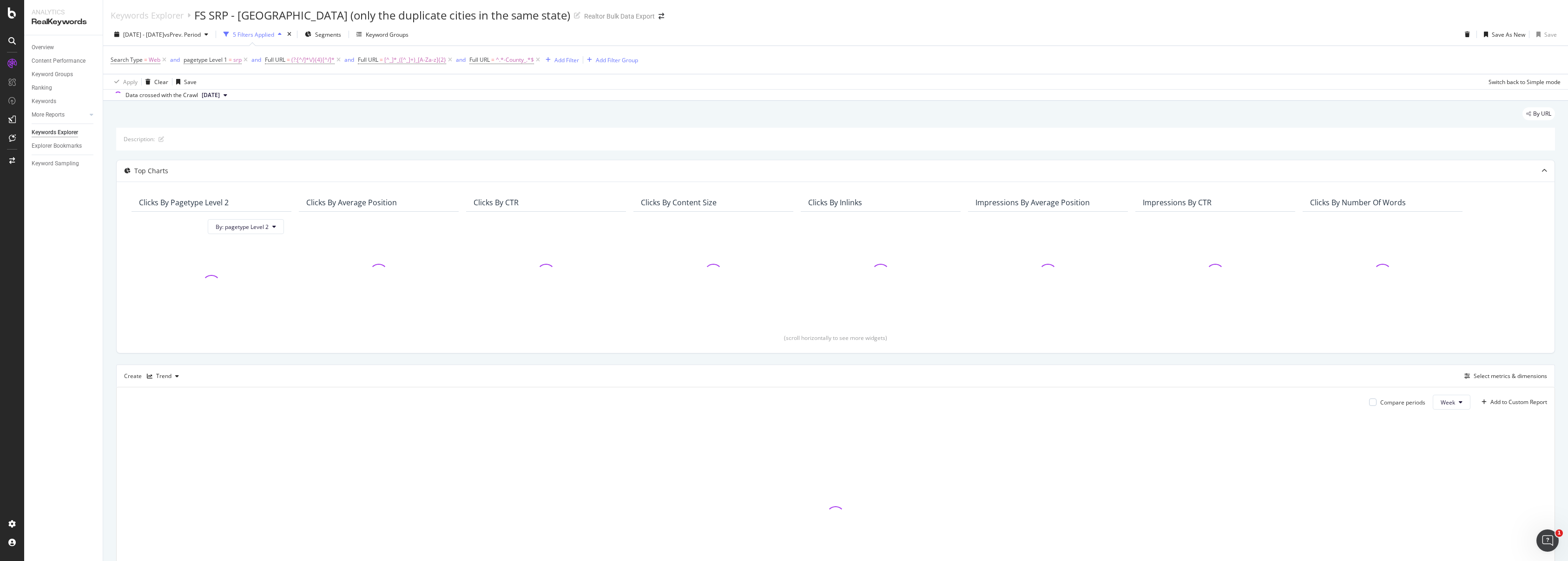
click at [797, 24] on div "2024 Sep. 1st - 2025 Aug. 31st vs Prev. Period 5 Filters Applied Segments Keywo…" at bounding box center [835, 62] width 1465 height 78
click at [1520, 374] on div "Select metrics & dimensions" at bounding box center [1510, 376] width 74 height 8
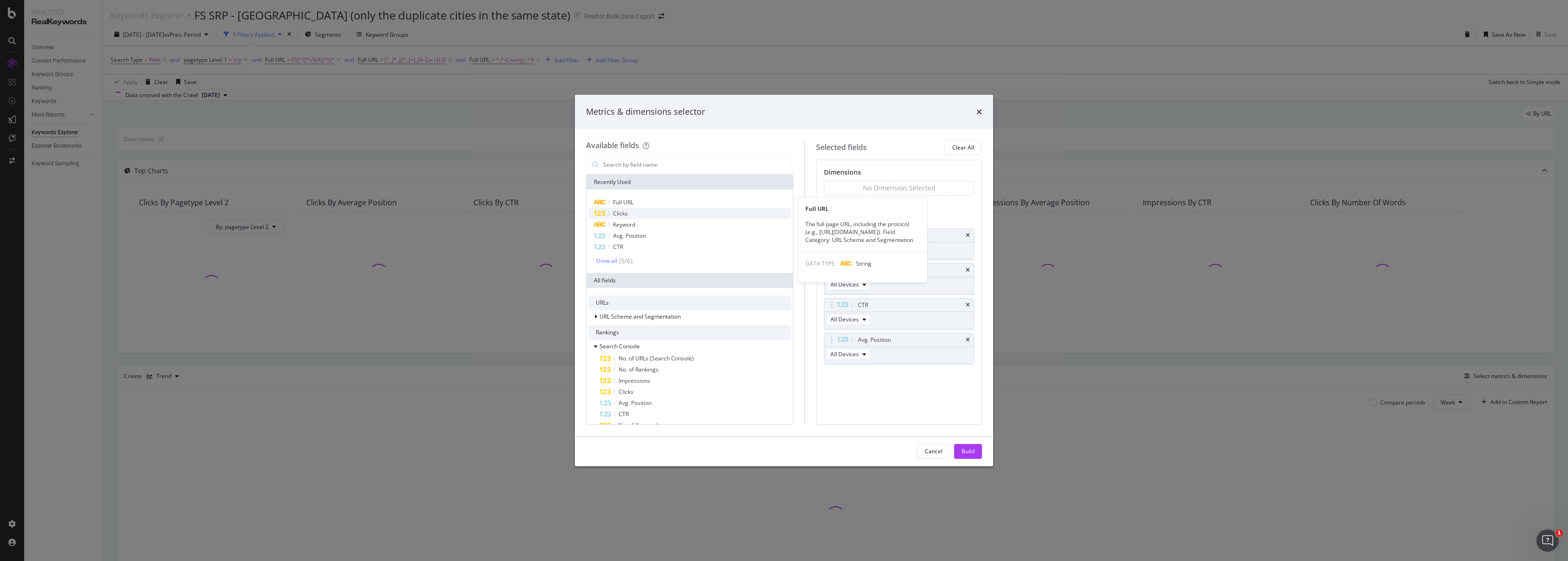
click at [621, 200] on span "Full URL" at bounding box center [623, 202] width 21 height 8
click at [966, 239] on icon "times" at bounding box center [968, 238] width 4 height 5
click at [967, 273] on icon "times" at bounding box center [968, 273] width 4 height 5
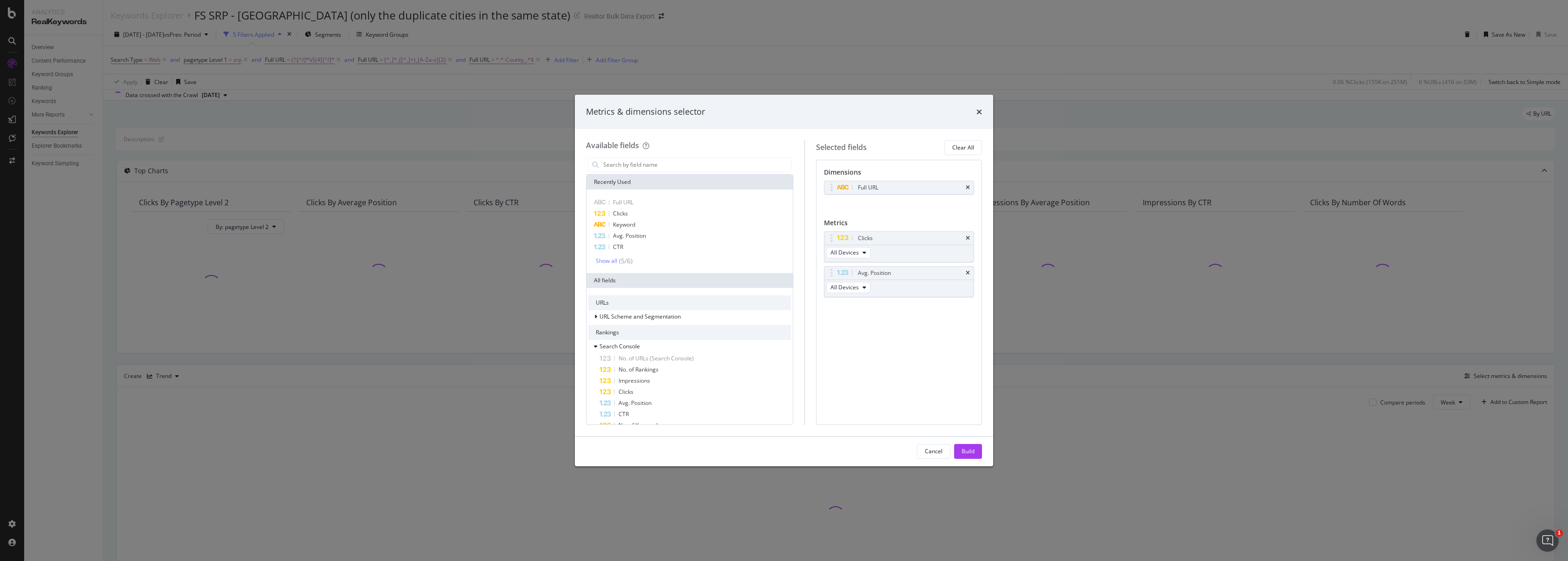
click at [968, 274] on icon "times" at bounding box center [968, 273] width 4 height 5
click at [968, 451] on div "Build" at bounding box center [968, 451] width 13 height 8
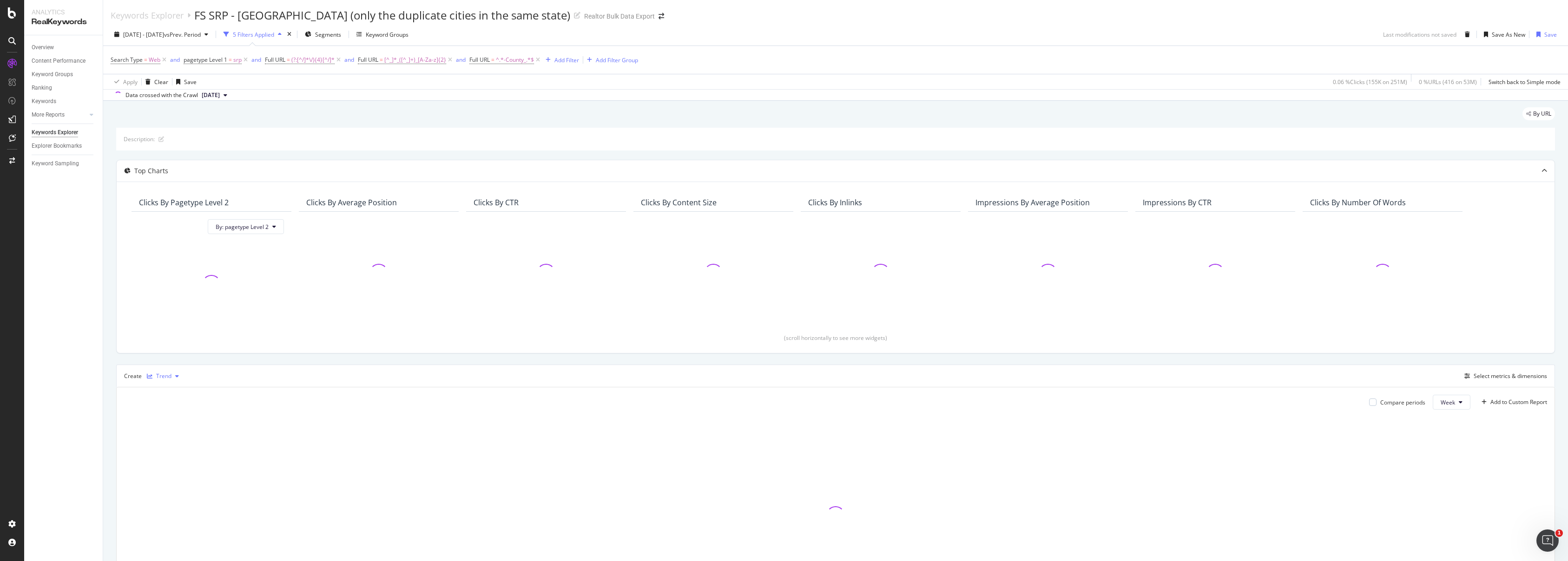
click at [170, 379] on div "Trend" at bounding box center [164, 376] width 15 height 5
click at [171, 392] on div "Table" at bounding box center [173, 392] width 15 height 8
